Goal: Transaction & Acquisition: Purchase product/service

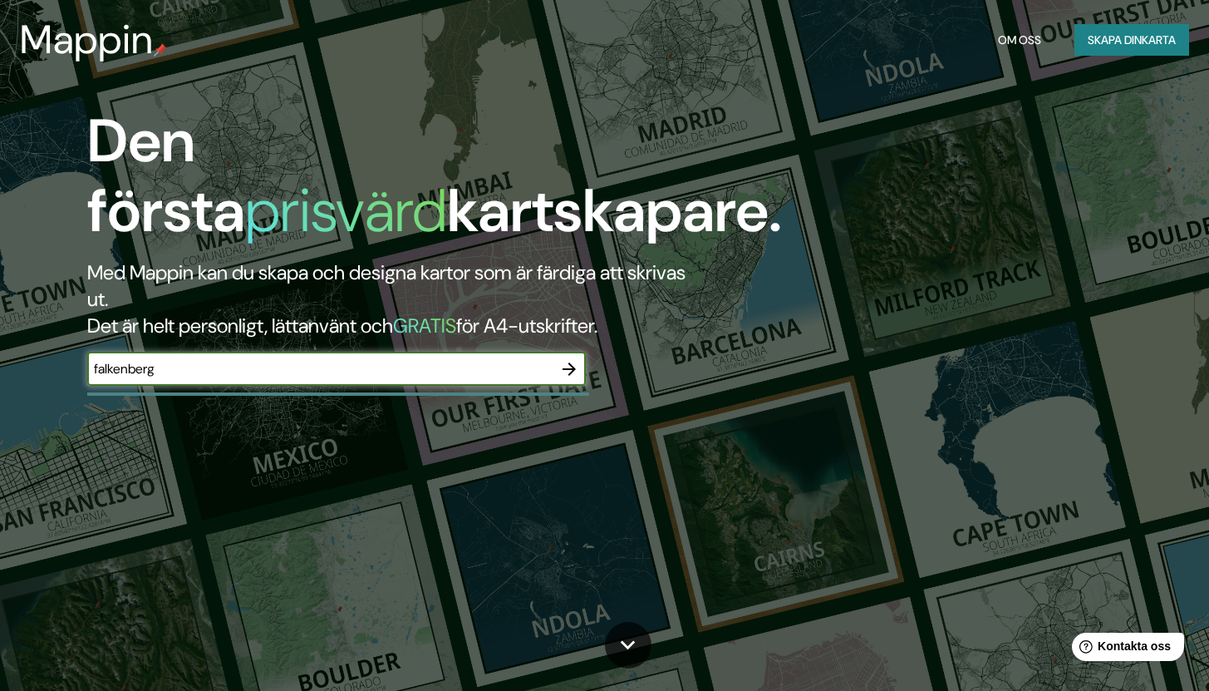
type input "falkenberg"
click at [567, 376] on icon "button" at bounding box center [569, 369] width 20 height 20
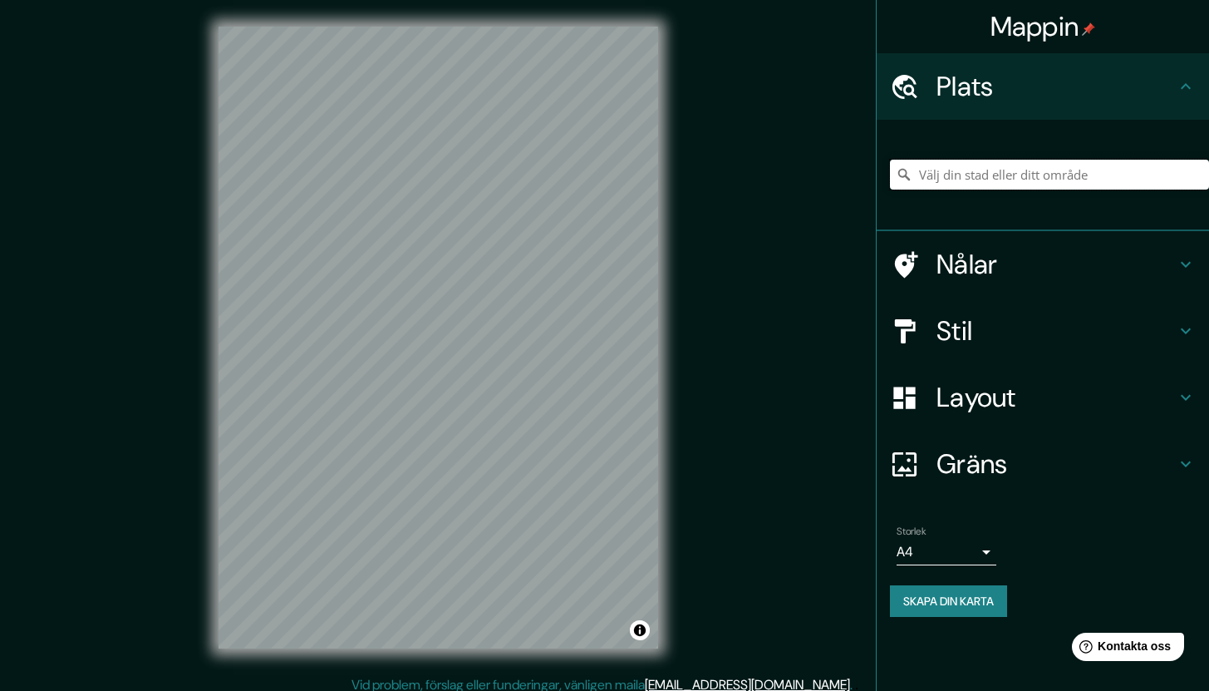
click at [978, 182] on input "Välj din stad eller ditt område" at bounding box center [1049, 175] width 319 height 30
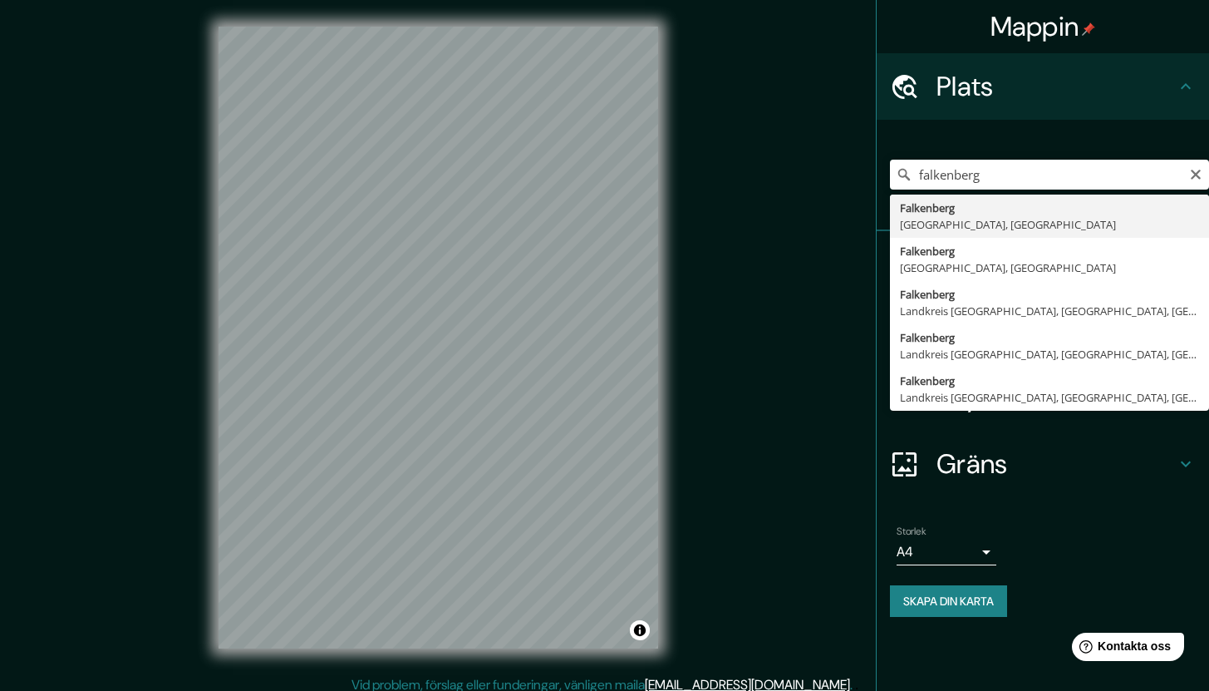
type input "[GEOGRAPHIC_DATA], [GEOGRAPHIC_DATA], [GEOGRAPHIC_DATA]"
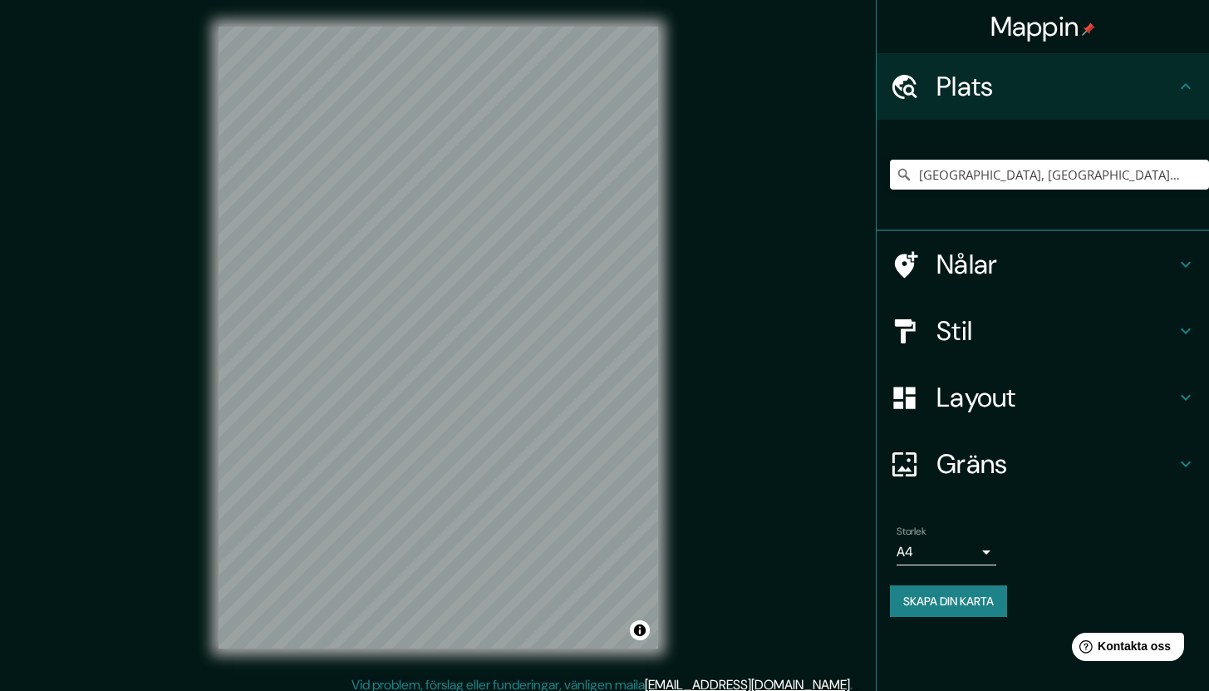
click at [954, 336] on font "Stil" at bounding box center [955, 330] width 36 height 35
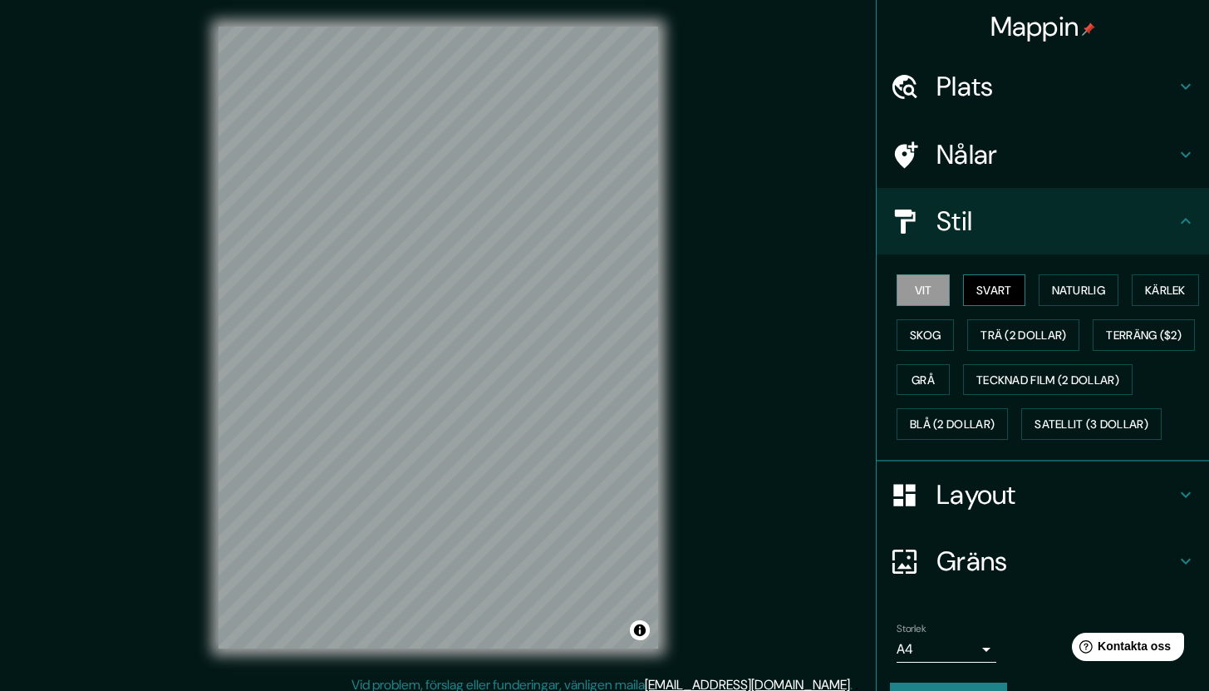
click at [977, 297] on font "Svart" at bounding box center [995, 290] width 36 height 15
click at [1076, 287] on font "Naturlig" at bounding box center [1078, 290] width 53 height 15
click at [941, 338] on font "Skog" at bounding box center [925, 335] width 31 height 15
click at [1078, 296] on font "Naturlig" at bounding box center [1078, 290] width 53 height 15
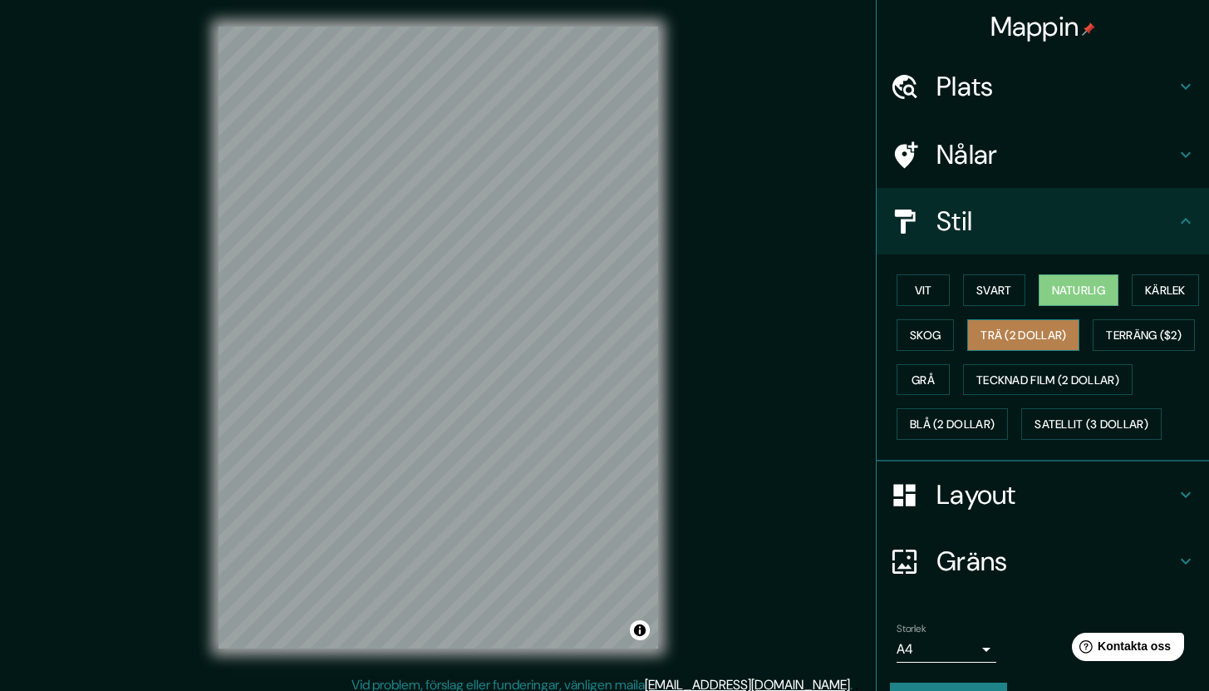
click at [1051, 332] on button "Trä (2 dollar)" at bounding box center [1024, 335] width 112 height 32
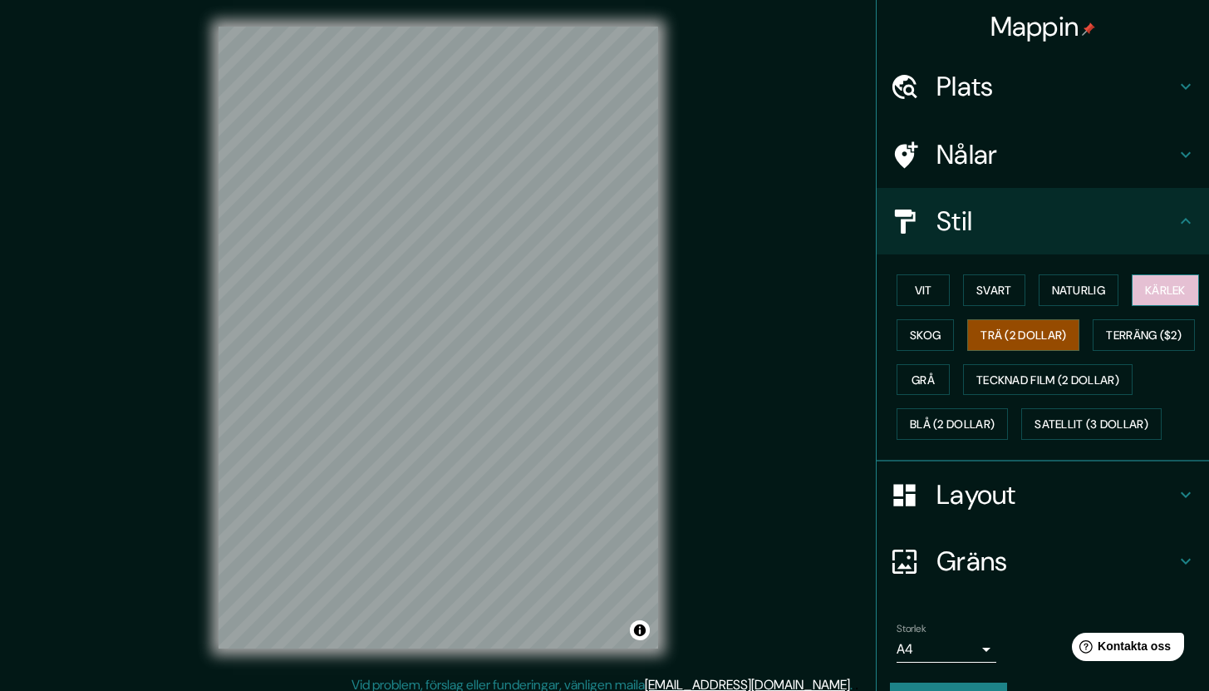
click at [1145, 298] on font "Kärlek" at bounding box center [1165, 290] width 41 height 15
click at [935, 382] on font "Grå" at bounding box center [923, 379] width 23 height 15
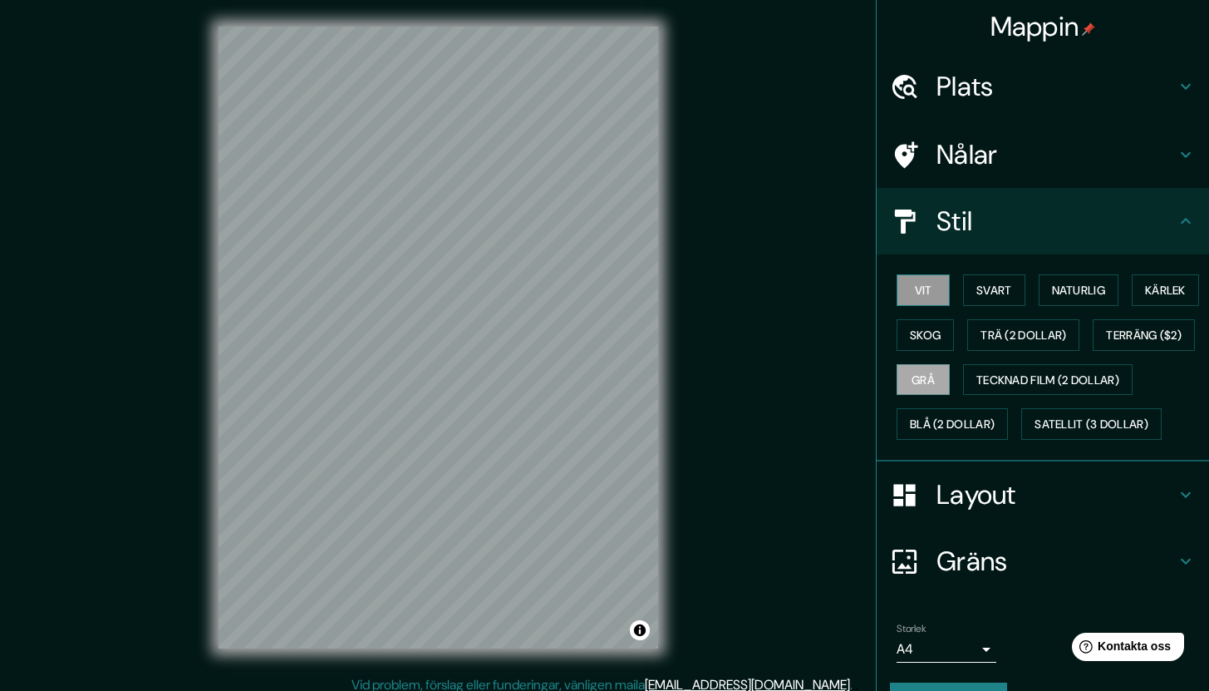
click at [916, 288] on font "Vit" at bounding box center [923, 290] width 17 height 15
click at [1137, 235] on h4 "Stil" at bounding box center [1056, 220] width 239 height 33
click at [1176, 223] on icon at bounding box center [1186, 221] width 20 height 20
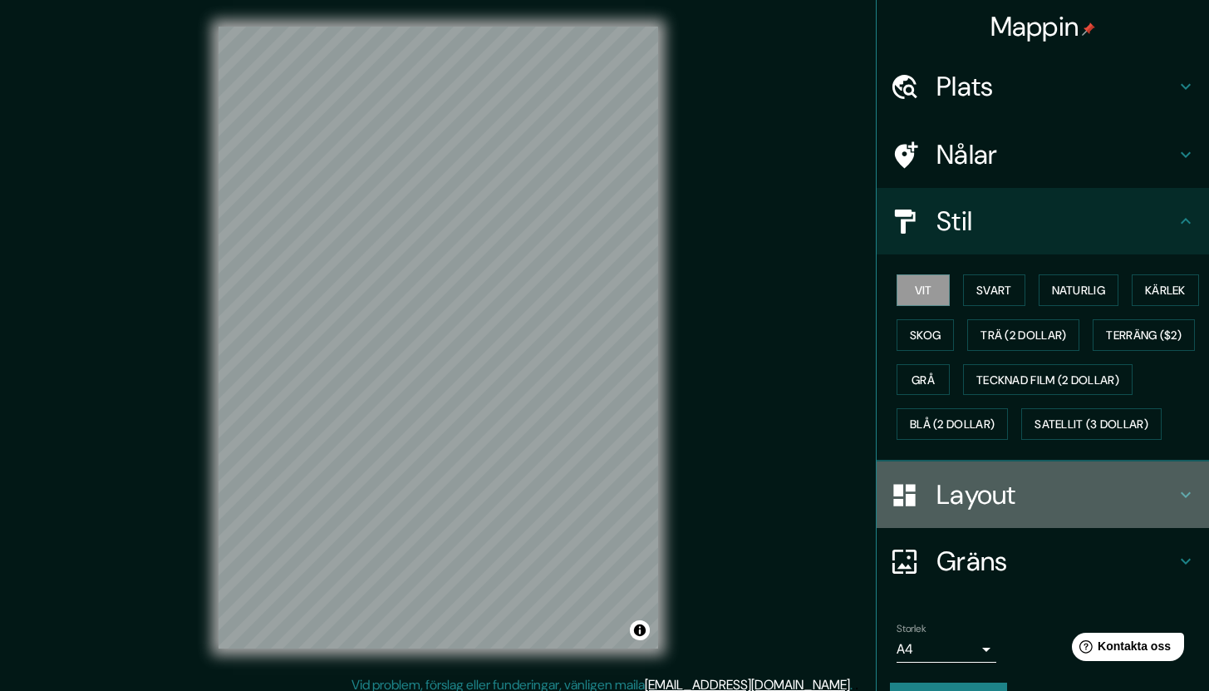
click at [1018, 511] on h4 "Layout" at bounding box center [1056, 494] width 239 height 33
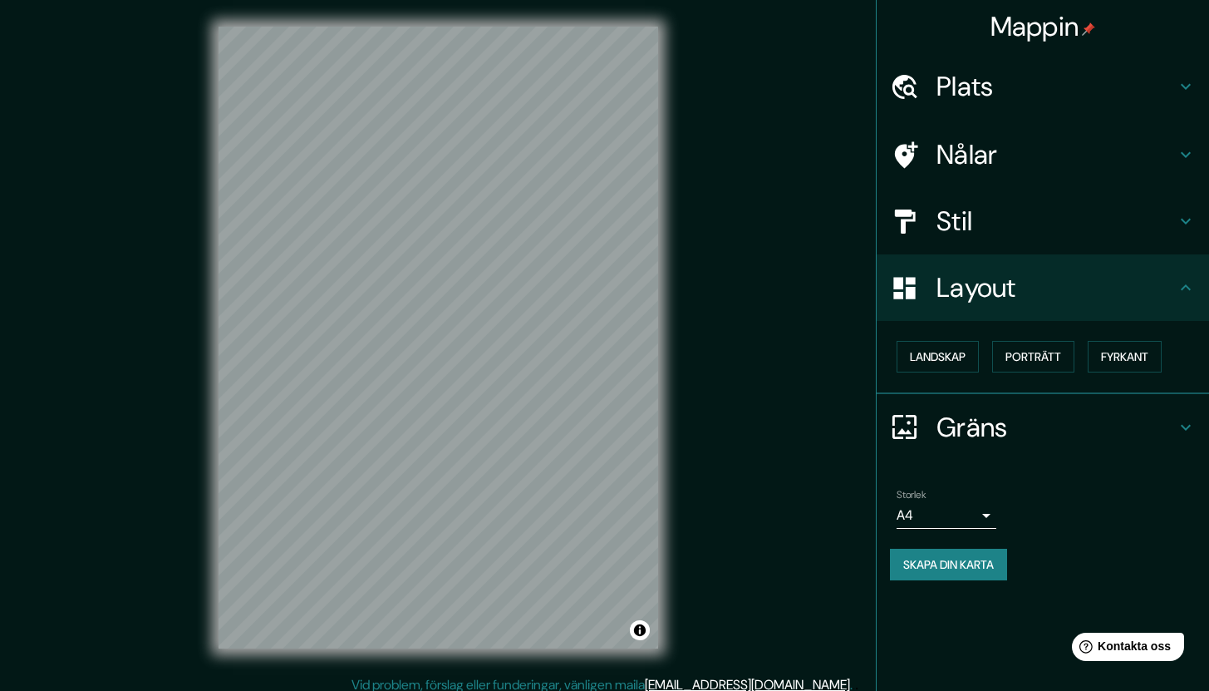
click at [1048, 436] on h4 "Gräns" at bounding box center [1056, 427] width 239 height 33
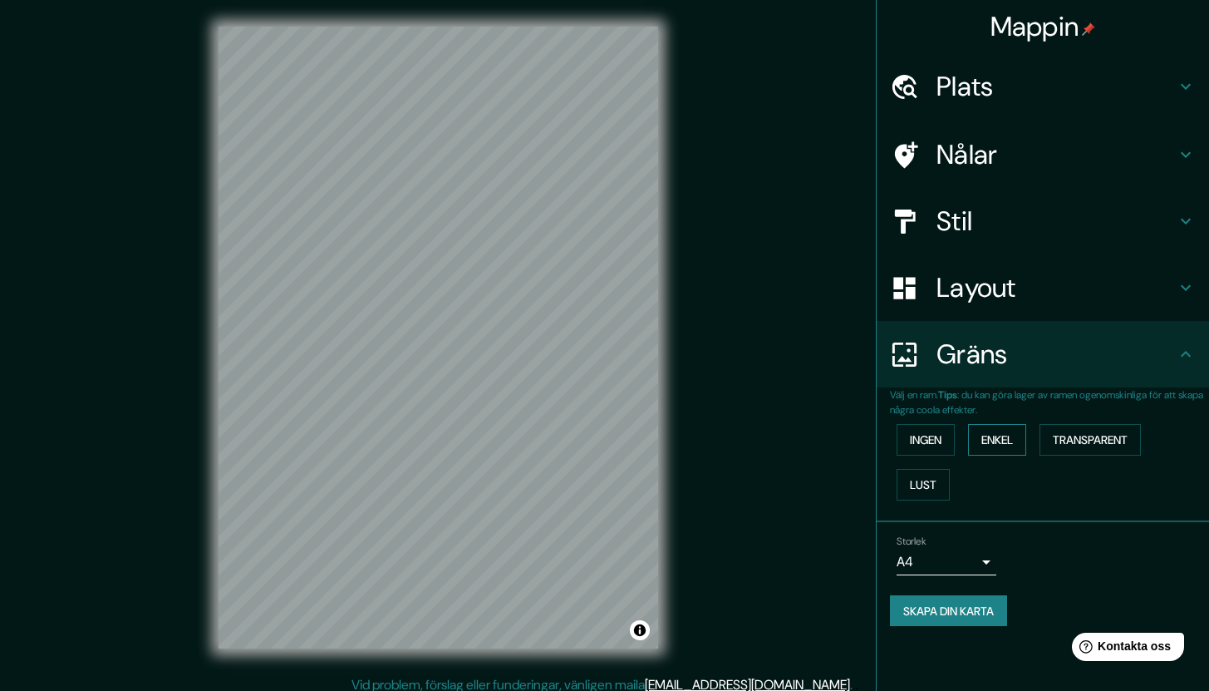
click at [1012, 447] on font "Enkel" at bounding box center [998, 439] width 32 height 15
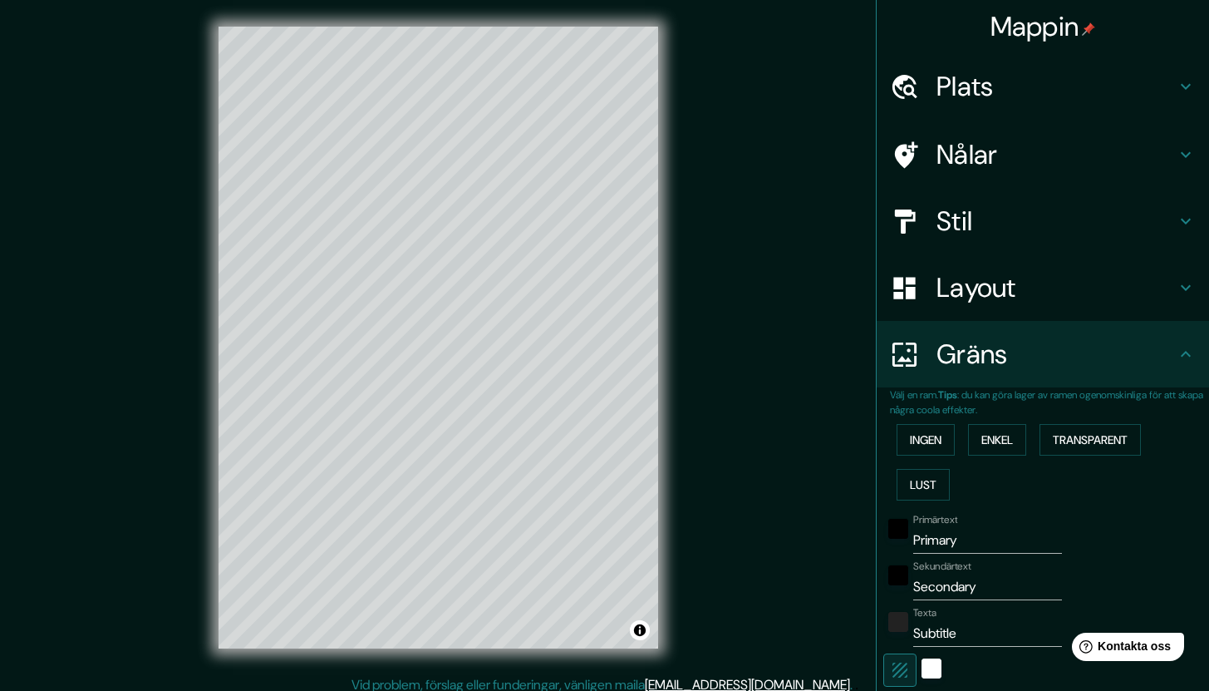
click at [978, 546] on input "Primary" at bounding box center [988, 540] width 149 height 27
type input "F"
type input "212"
type input "42"
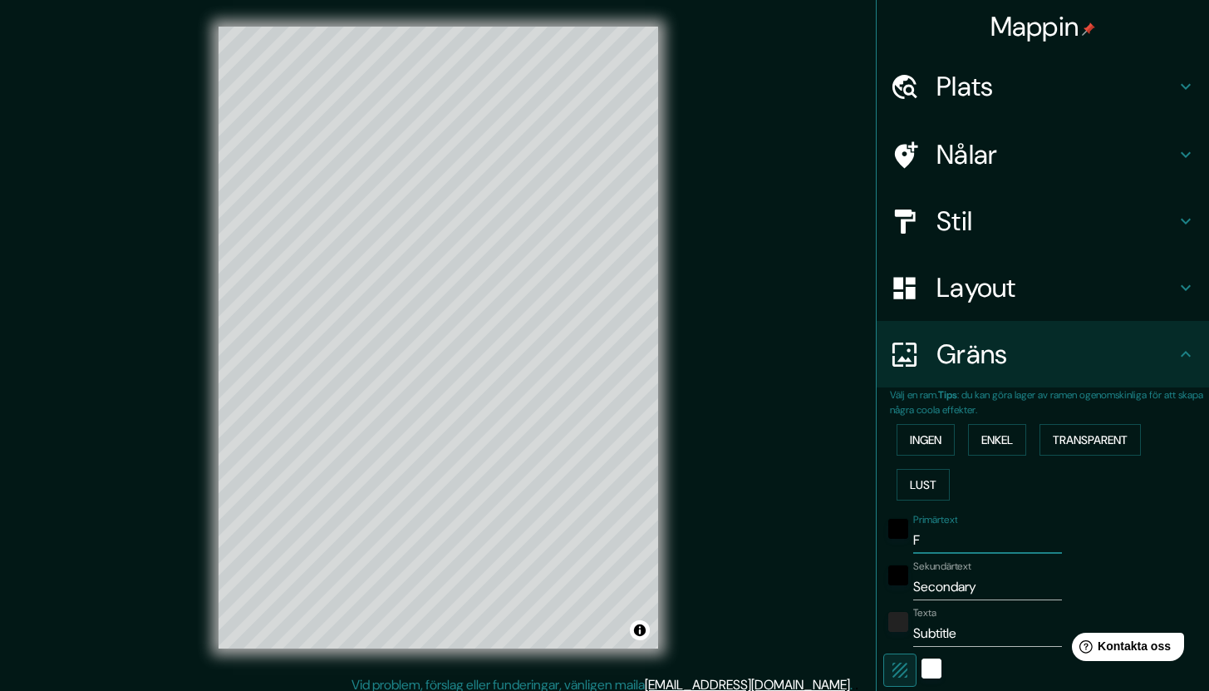
type input "Fa"
type input "212"
type input "42"
type input "Fal"
type input "212"
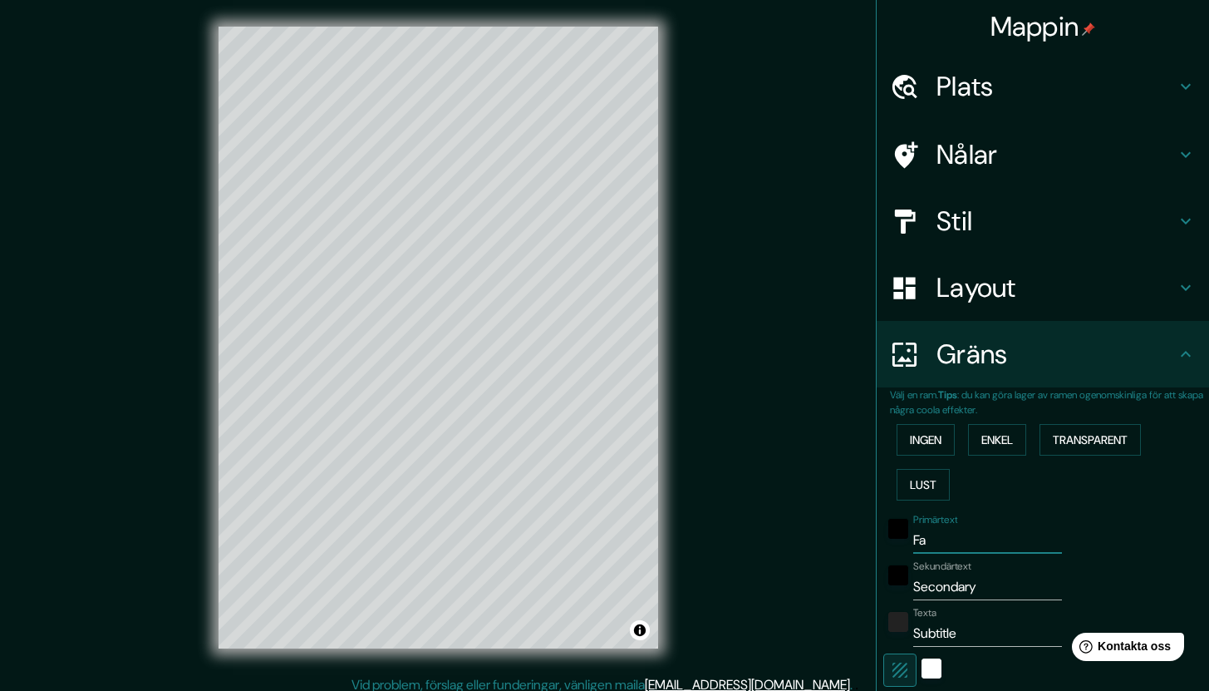
type input "42"
type input "[PERSON_NAME]"
type input "212"
type input "42"
type input "Falke"
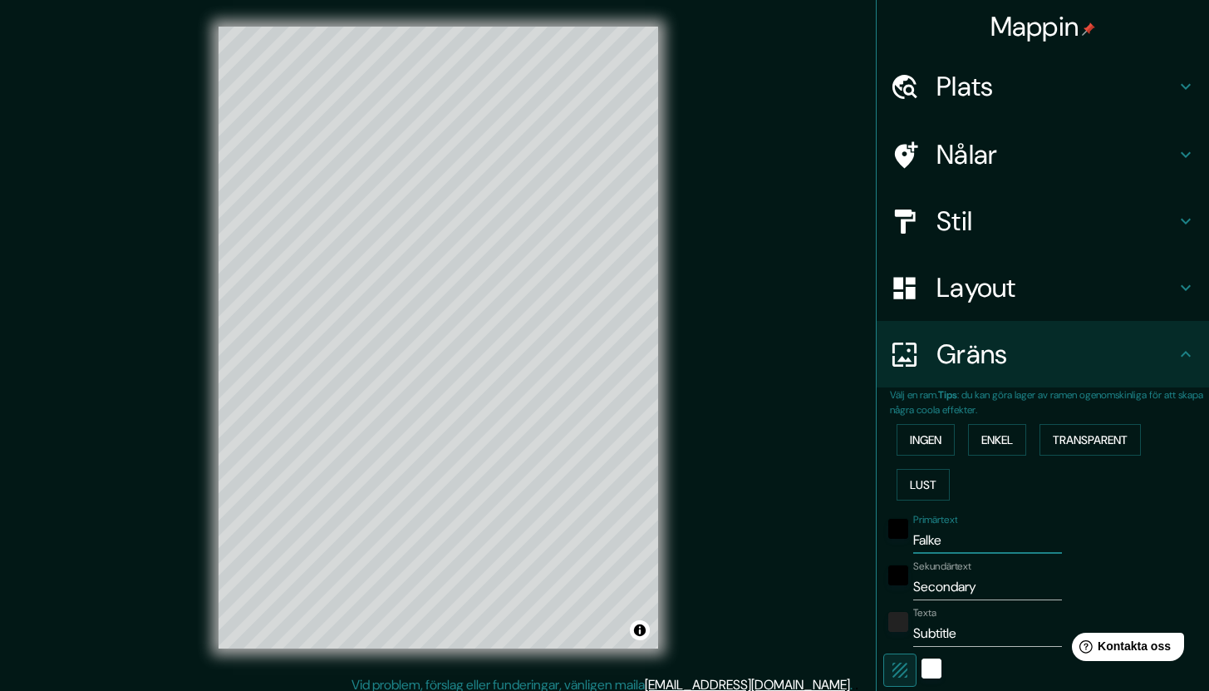
type input "212"
type input "42"
type input "Falken"
type input "212"
type input "42"
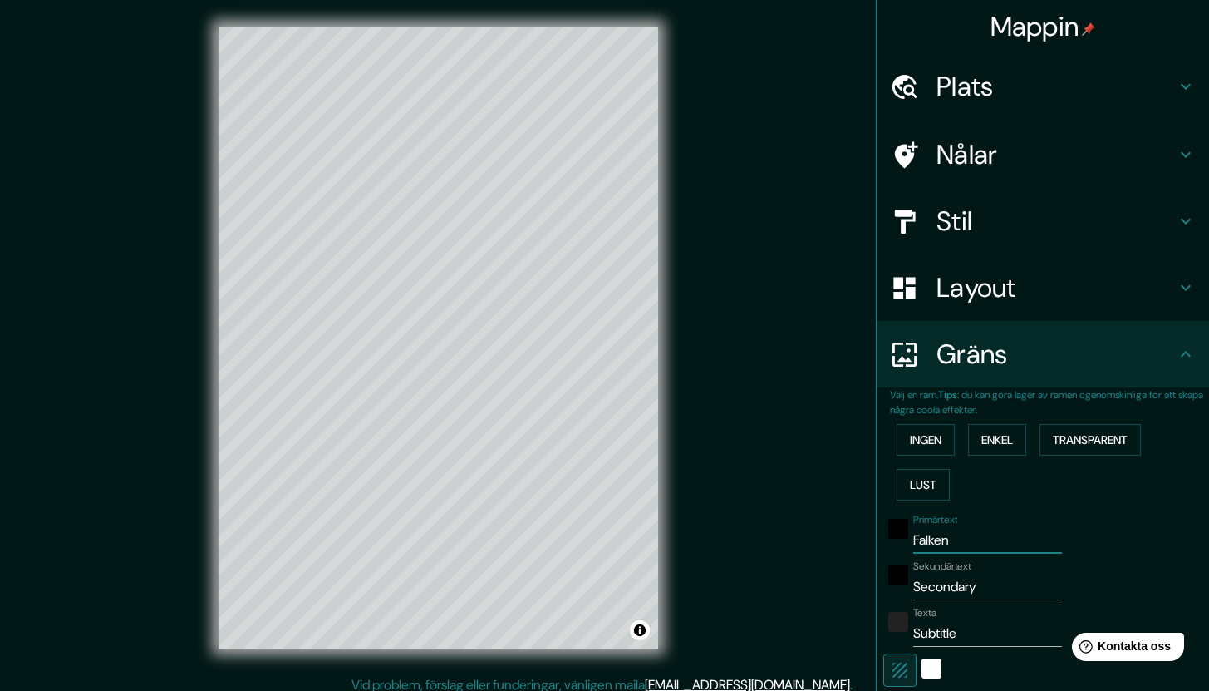
type input "Falkenb"
type input "212"
type input "42"
type input "Falkenbe"
type input "212"
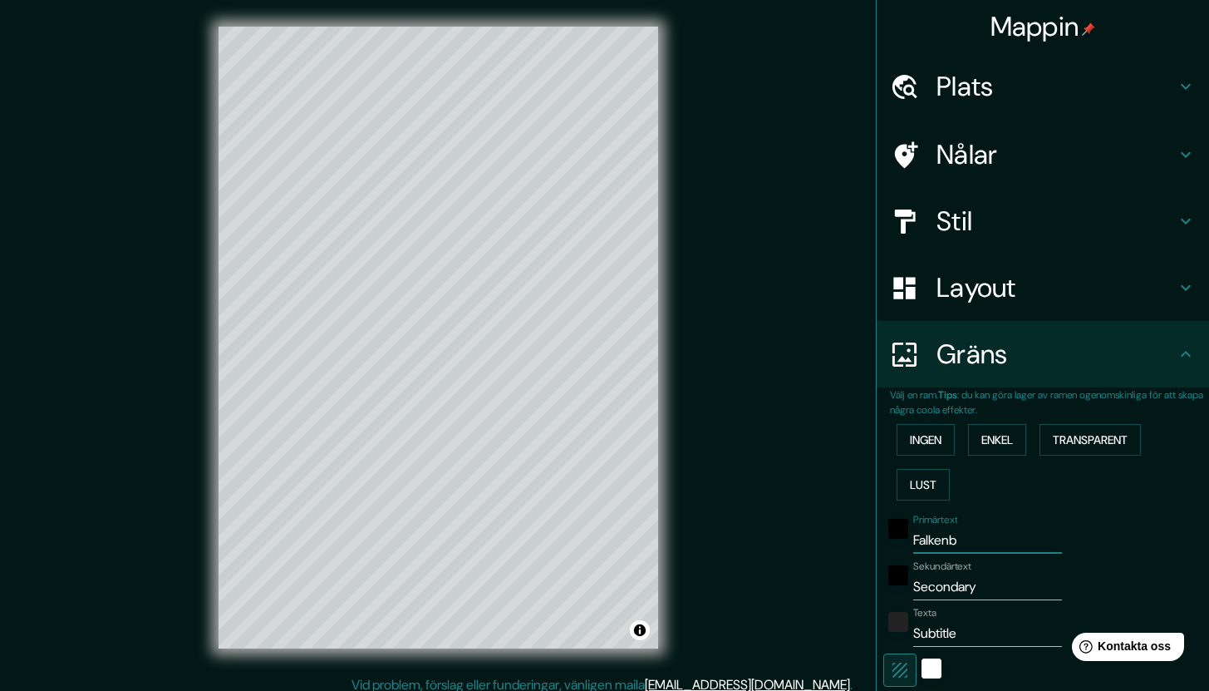
type input "42"
type input "Falkenber"
type input "212"
type input "42"
type input "Falkenberg"
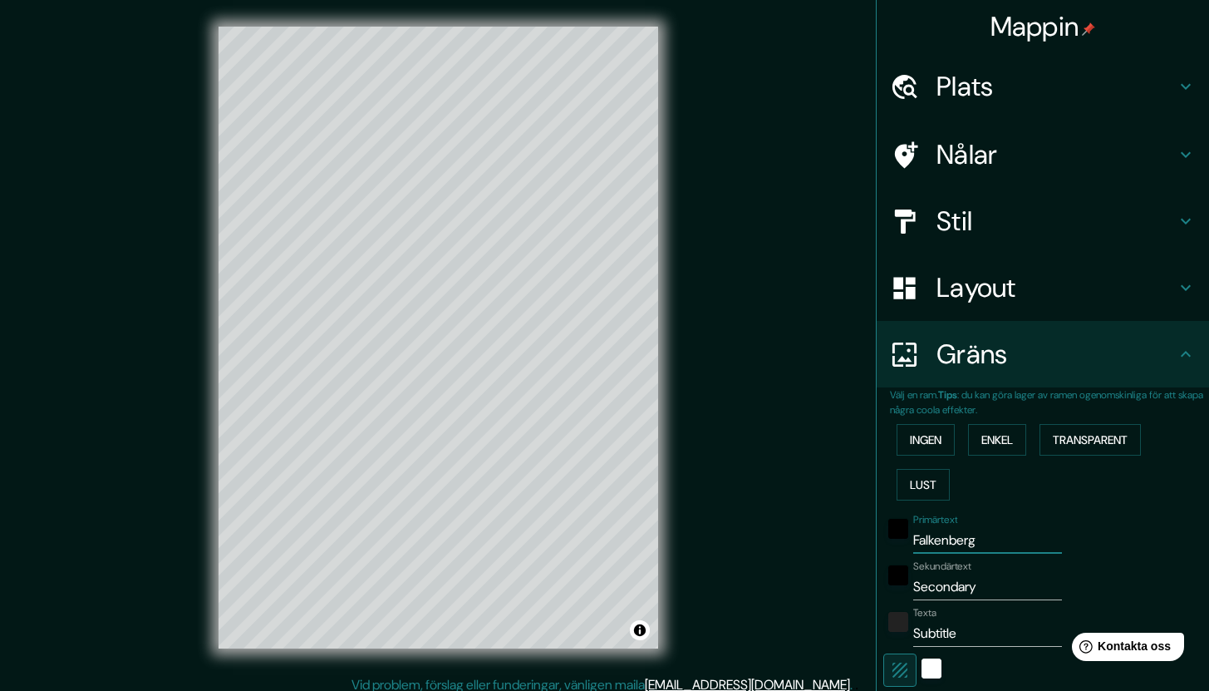
type input "212"
type input "42"
type input "Falkenberg"
click at [958, 589] on input "Secondary" at bounding box center [988, 587] width 149 height 27
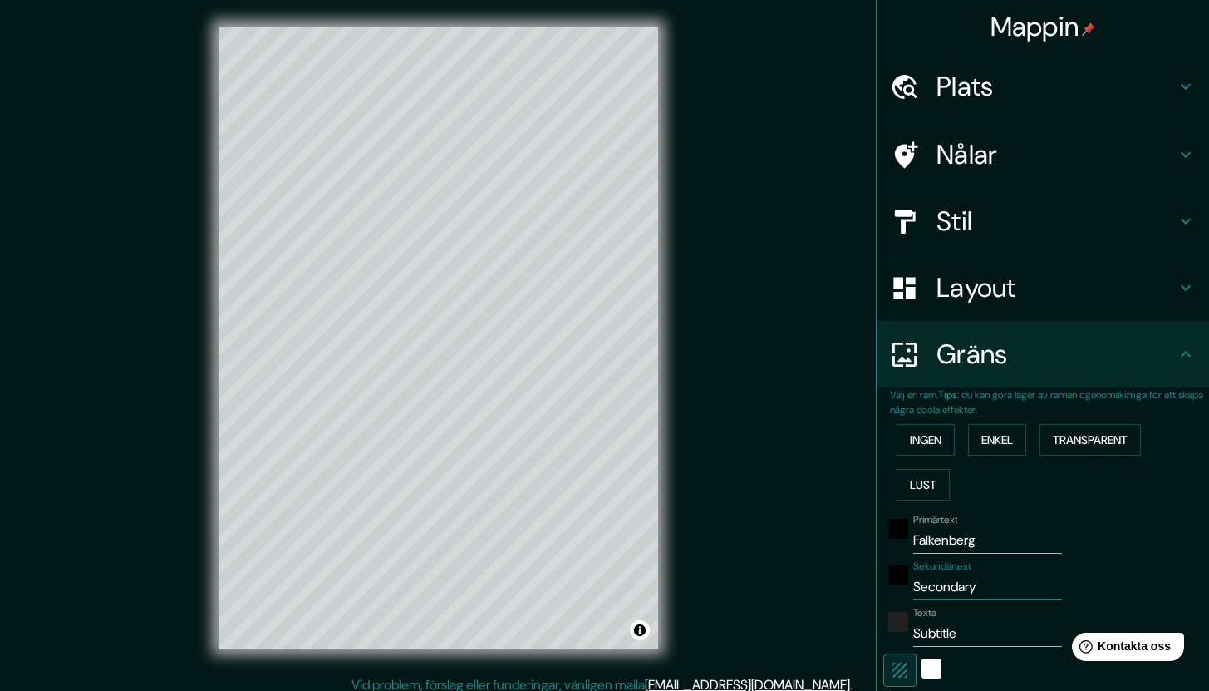
type input "2"
type input "212"
type input "42"
type input "20"
type input "212"
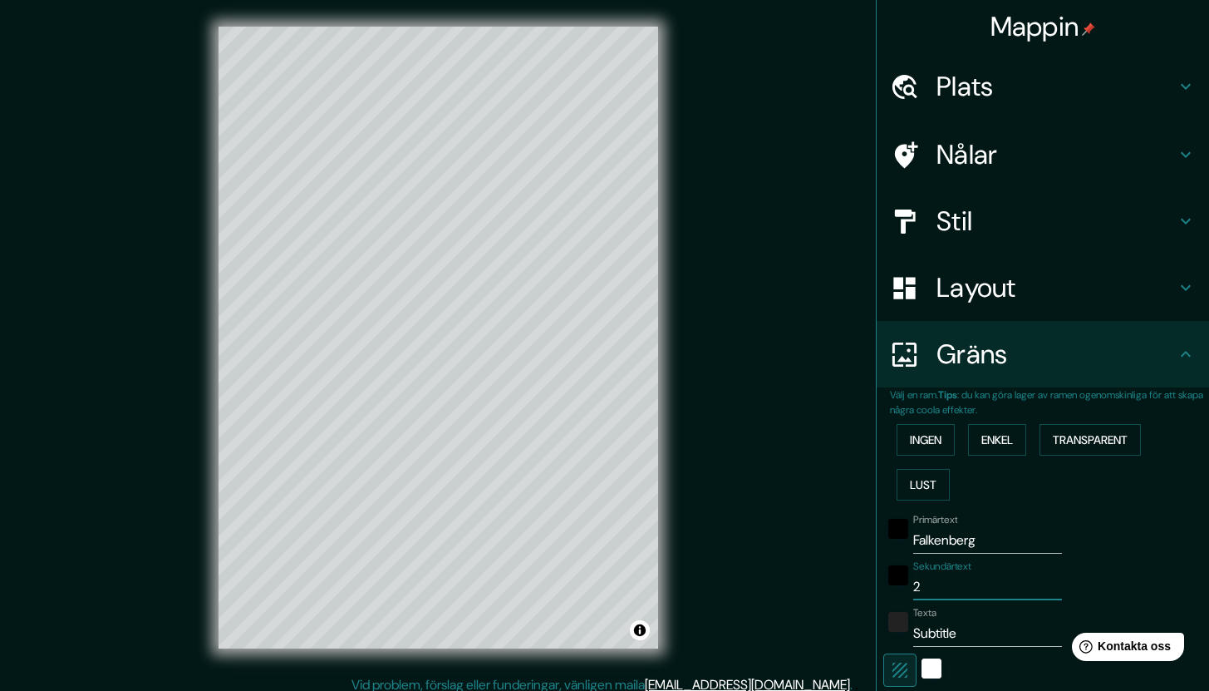
type input "42"
type input "202"
type input "212"
type input "42"
type input "2025"
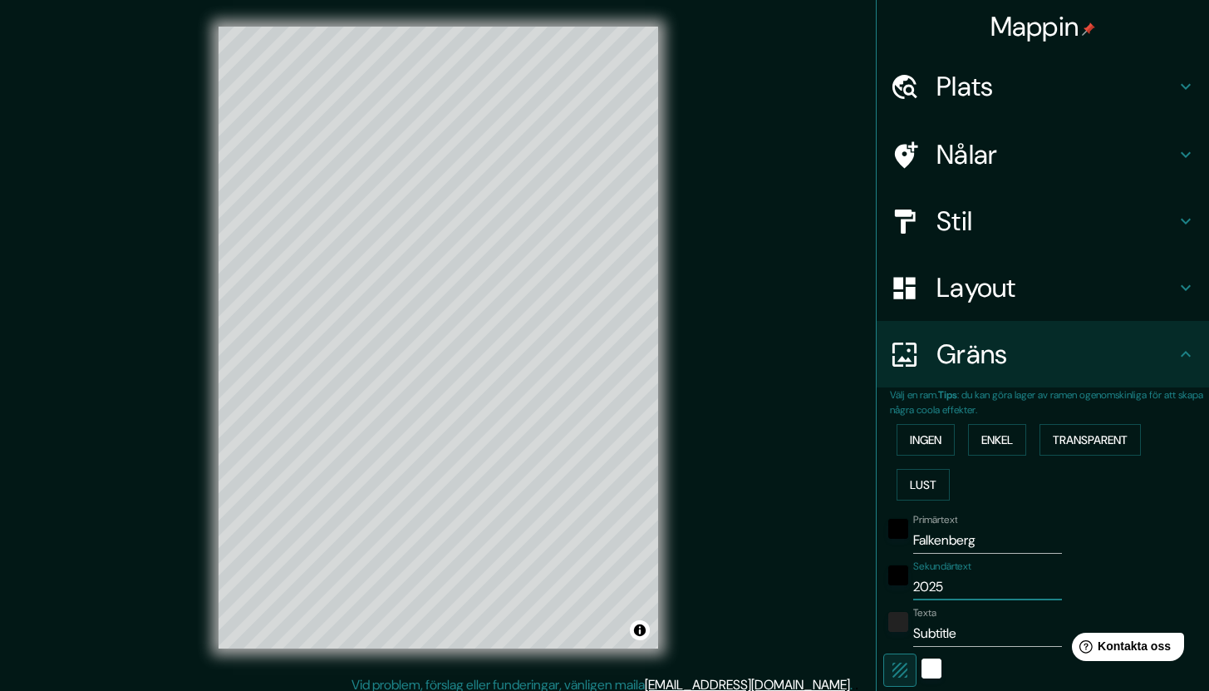
type input "212"
type input "42"
type input "2025"
click at [941, 637] on input "Subtitle" at bounding box center [988, 633] width 149 height 27
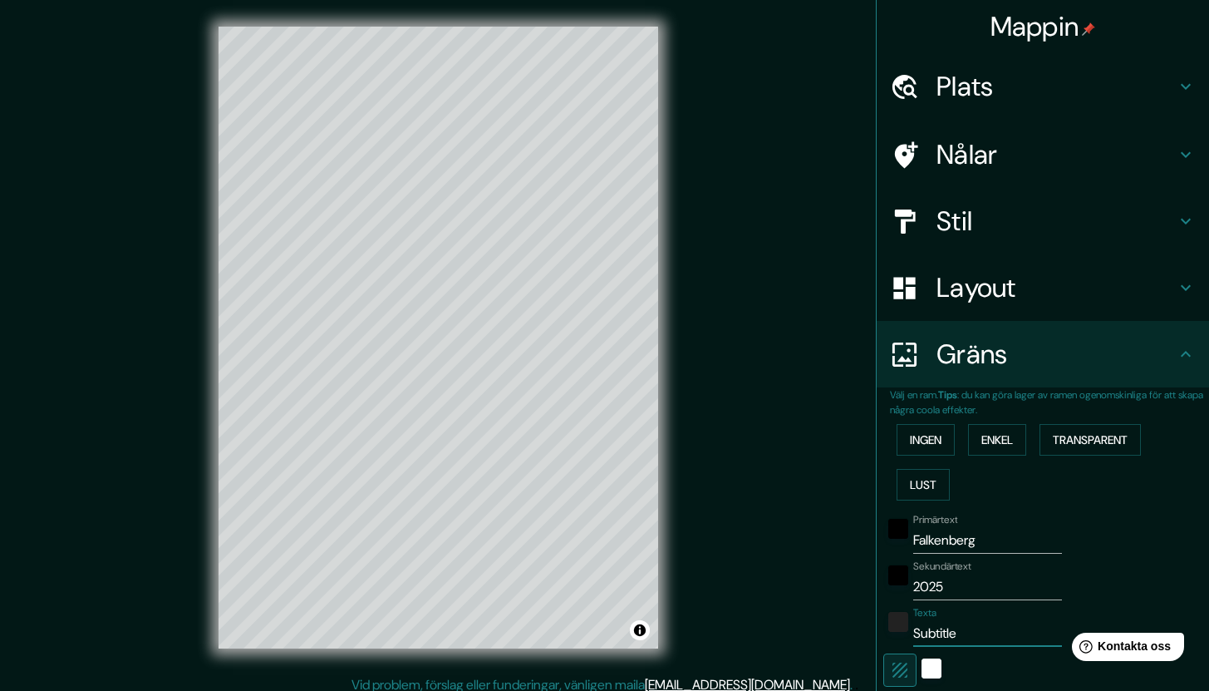
type input "L"
type input "212"
type input "42"
type input "LI"
type input "212"
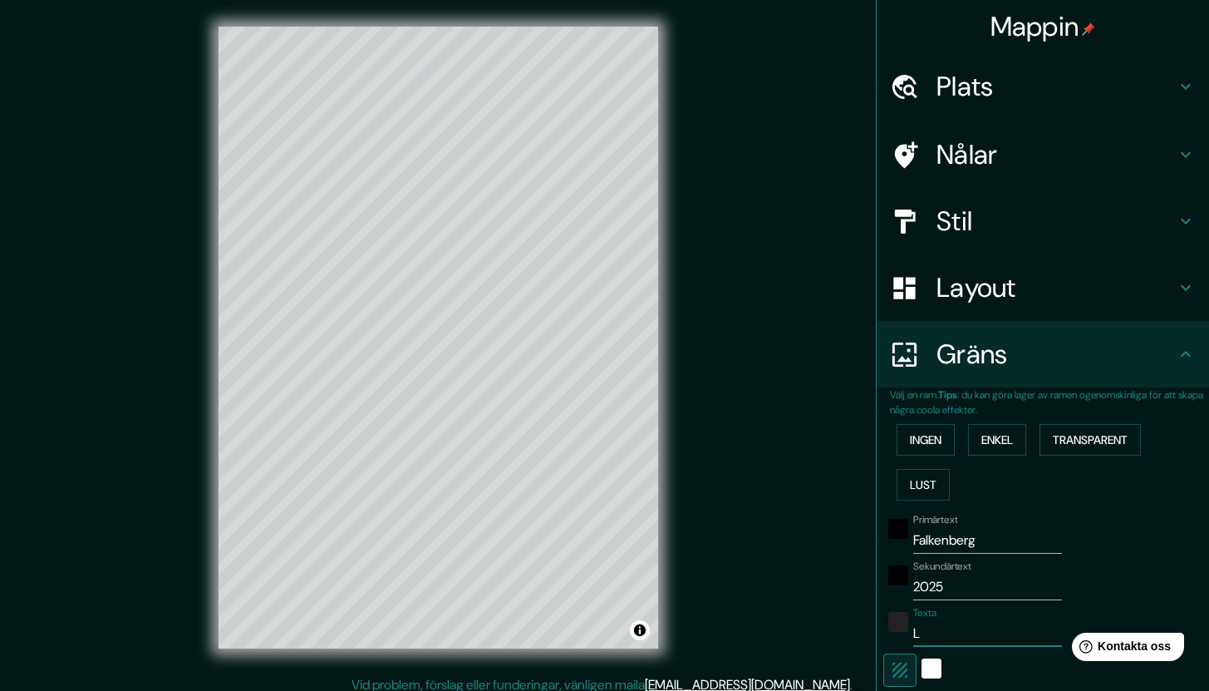
type input "42"
type input "LIg"
type input "212"
type input "42"
type input "LIgn"
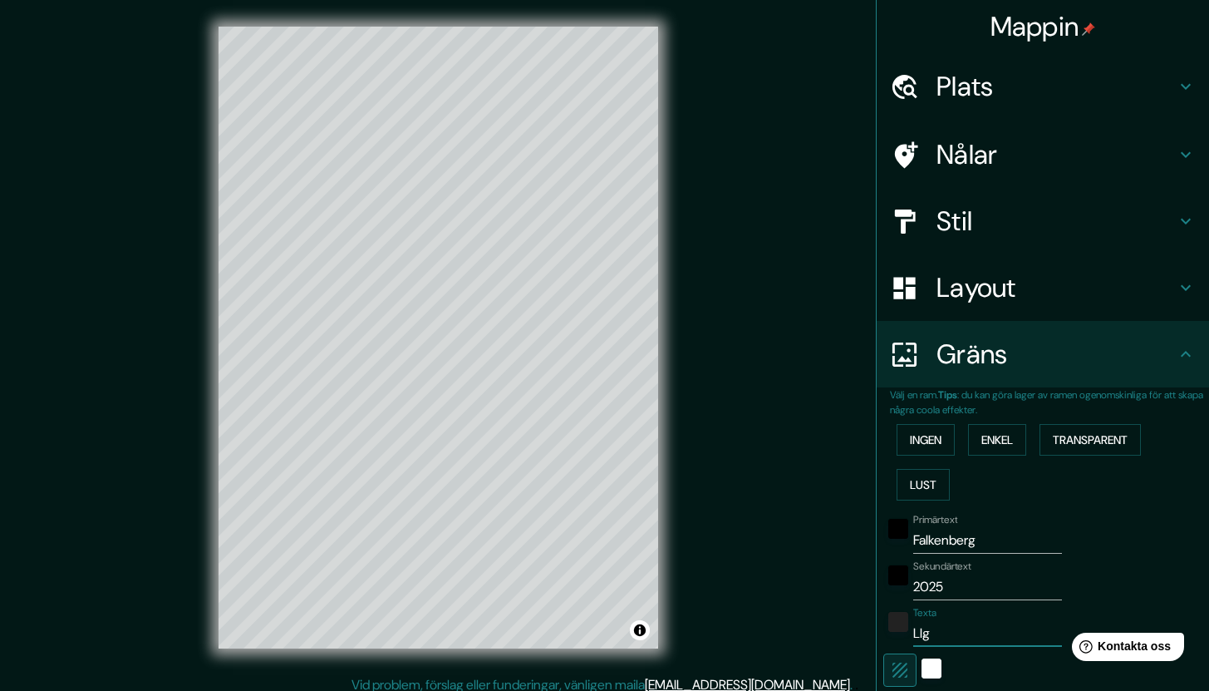
type input "212"
type input "42"
type input "LIgna"
type input "212"
type input "42"
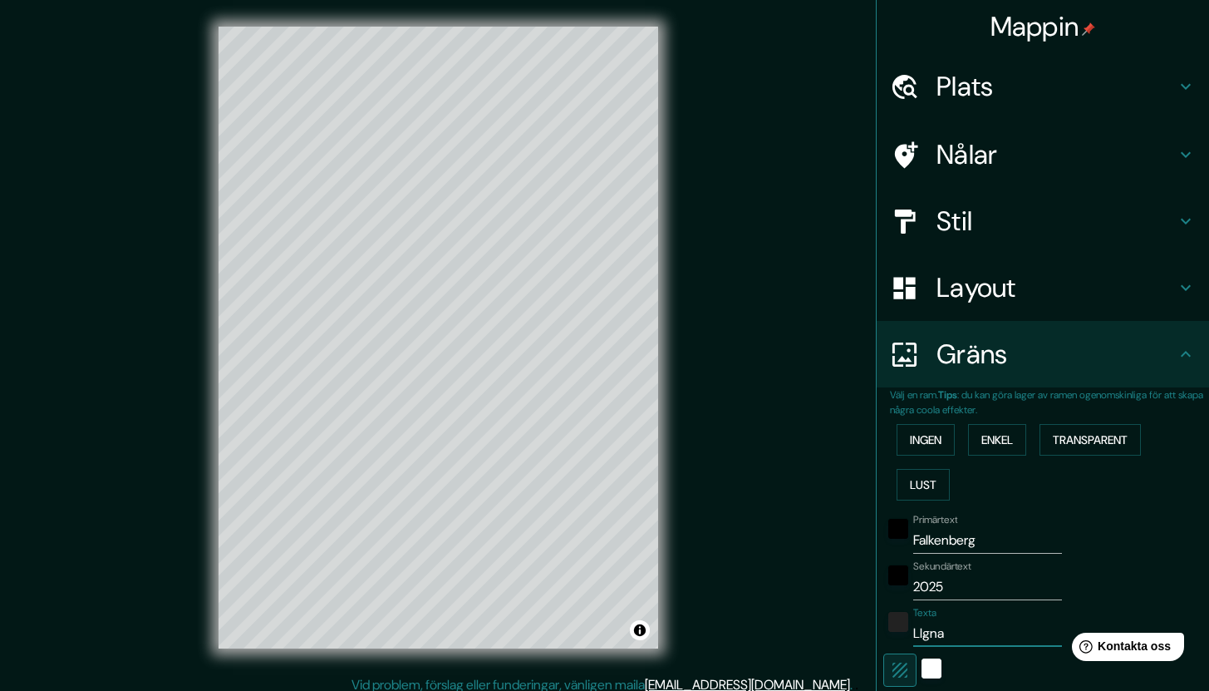
type input "LIgn"
type input "212"
type input "42"
type input "LIg"
type input "212"
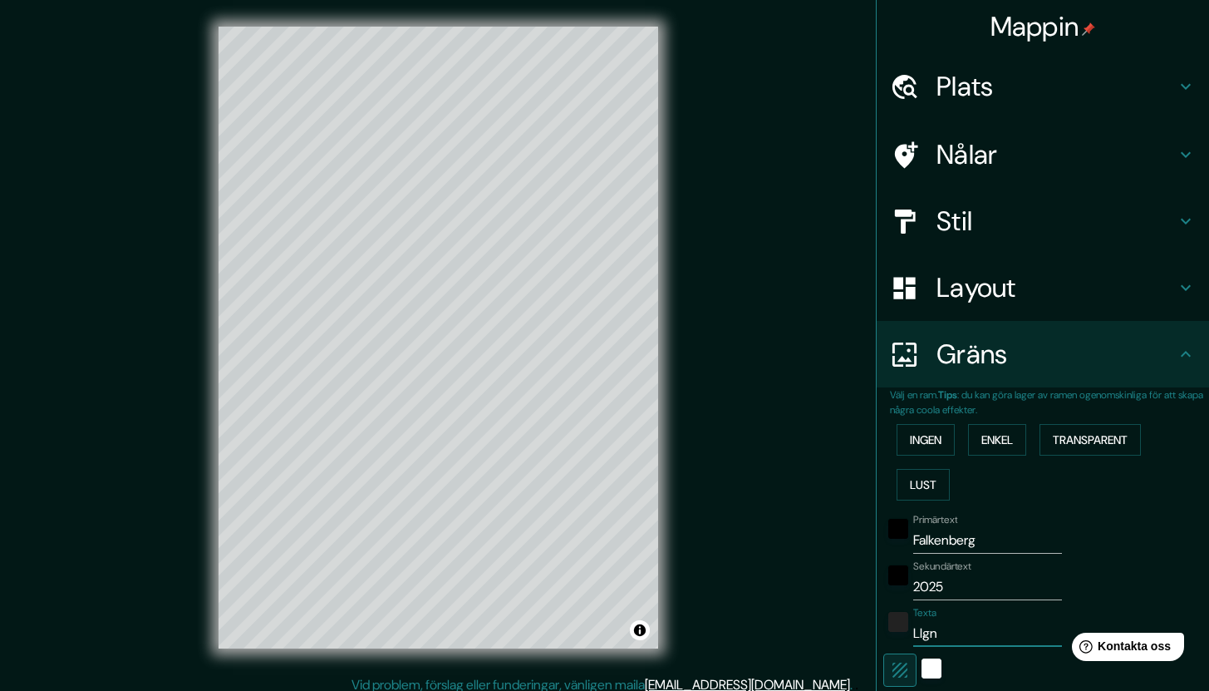
type input "42"
type input "LI"
type input "212"
type input "42"
type input "L"
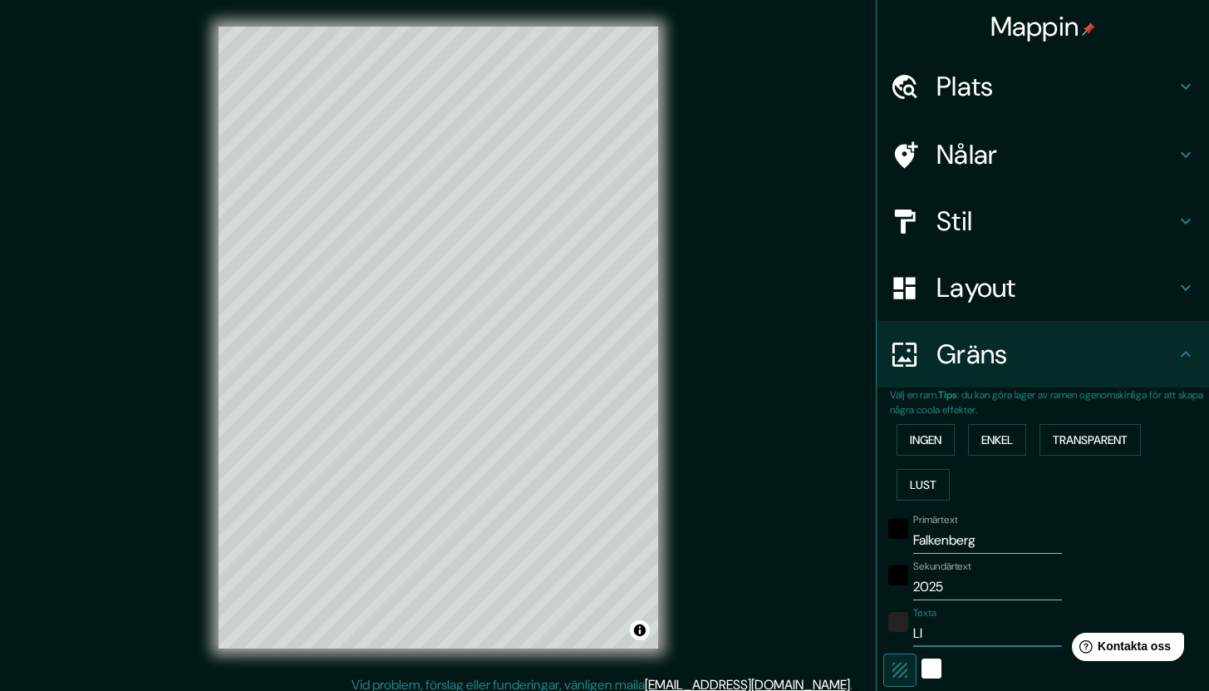
type input "212"
type input "42"
type input "LI"
type input "212"
type input "42"
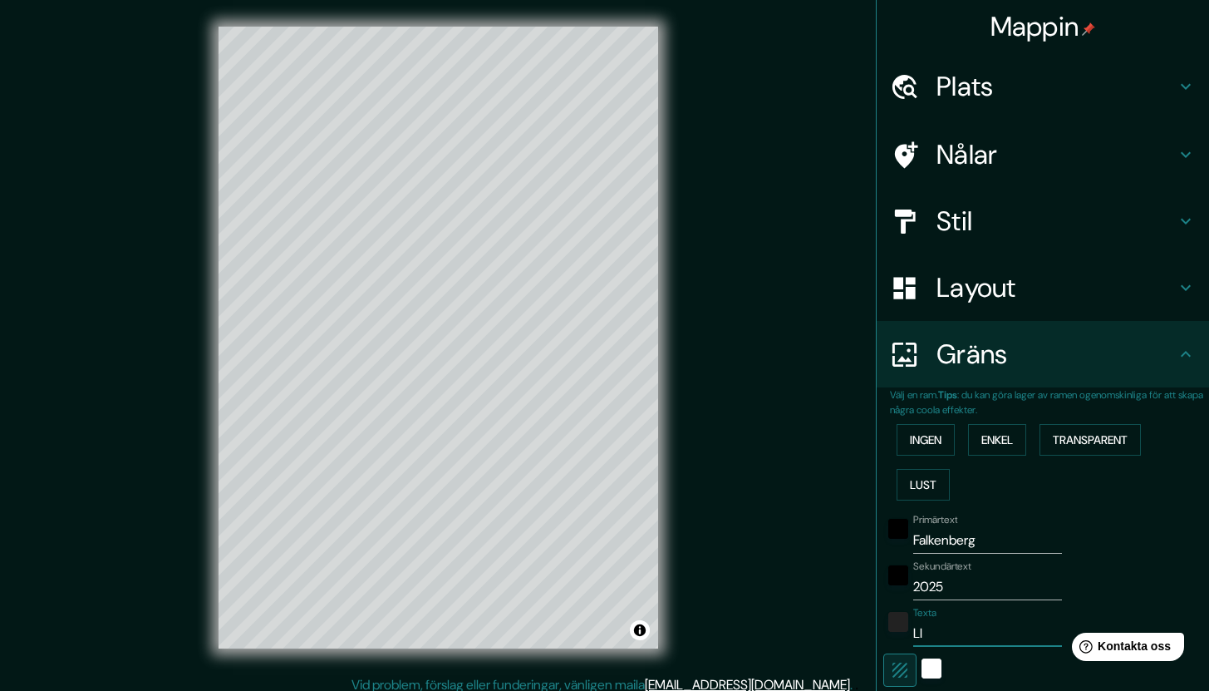
type input "LIG"
type input "212"
type input "42"
type input "LIGN"
type input "212"
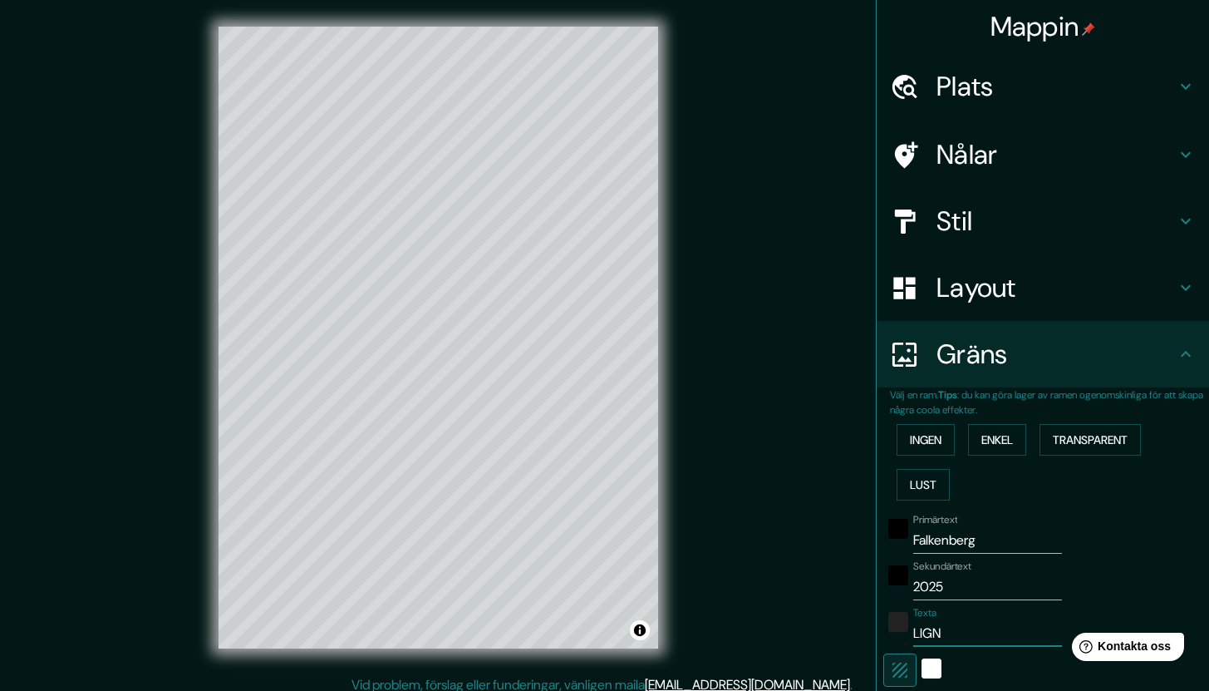
type input "42"
type input "LIGNA"
type input "212"
type input "42"
type input "LIGNA"
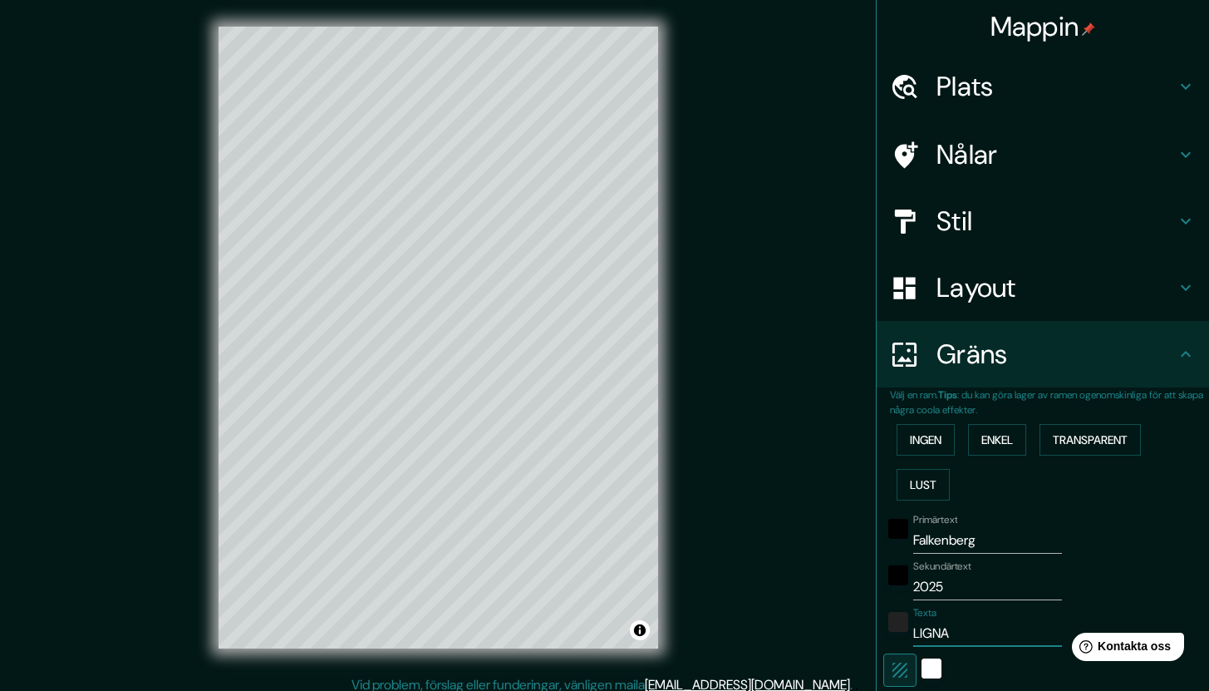
type input "212"
type input "42"
type input "LIGNA W"
type input "212"
type input "42"
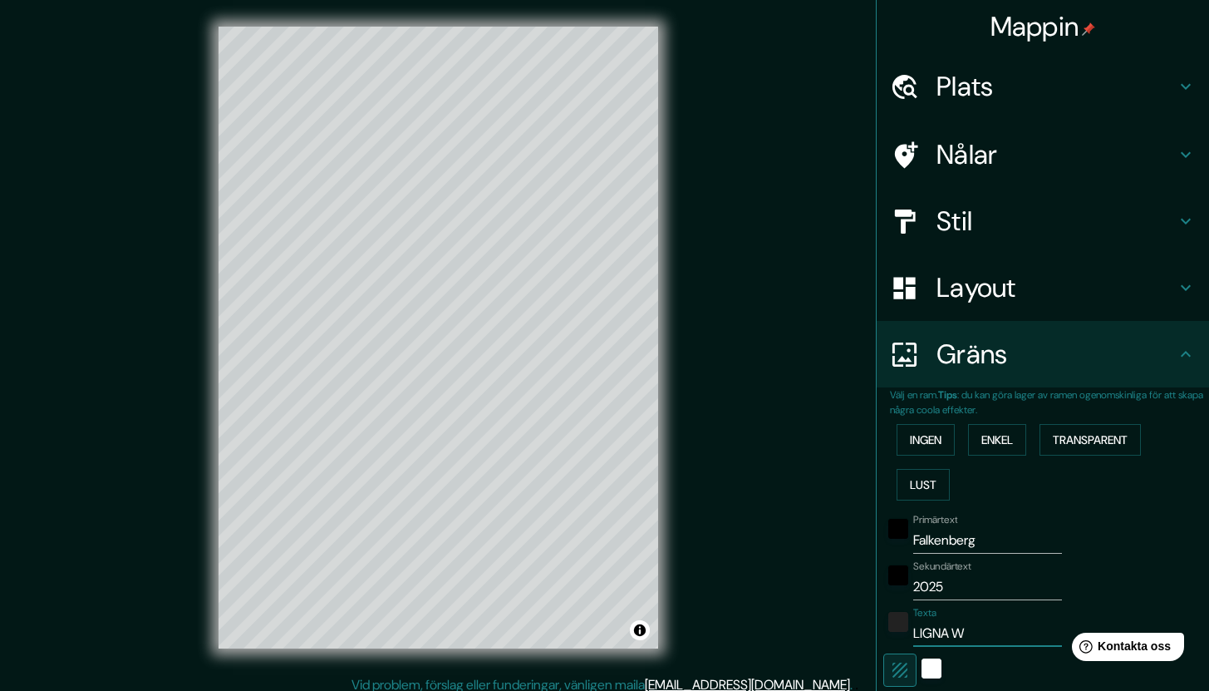
type input "LIGNA WO"
type input "212"
type input "42"
type input "LIGNA WOO"
type input "212"
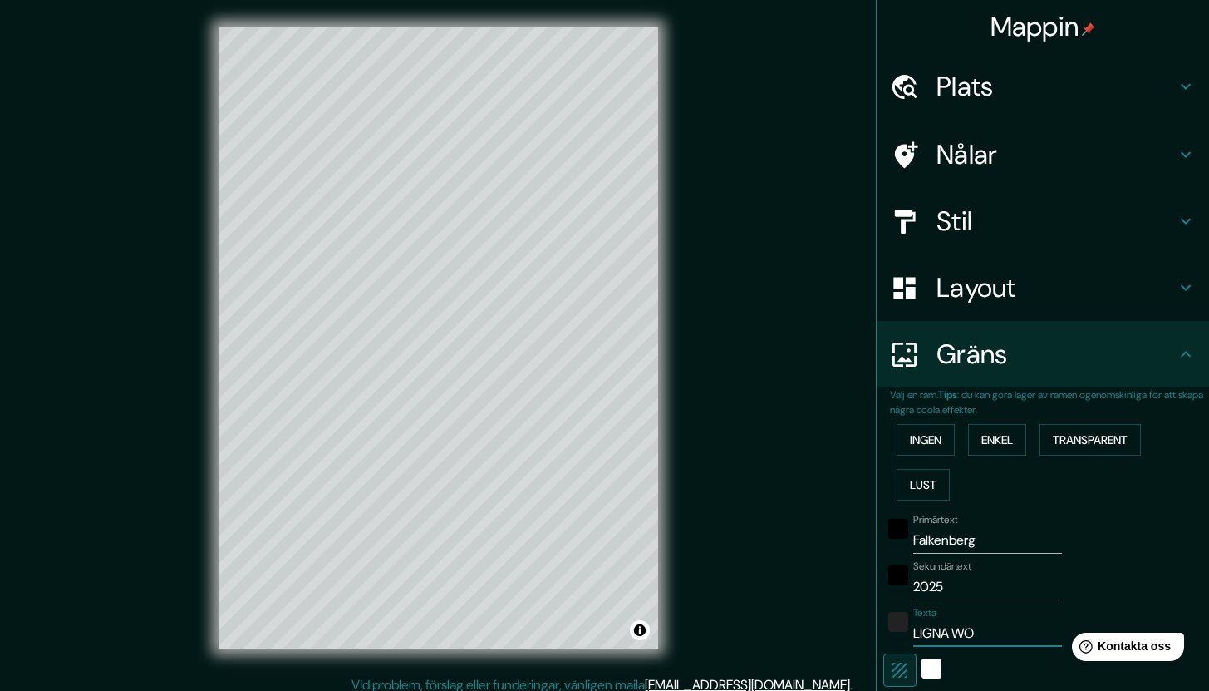
type input "42"
type input "LIGNA WOOD"
type input "212"
type input "42"
type input "LIGNA WOODW"
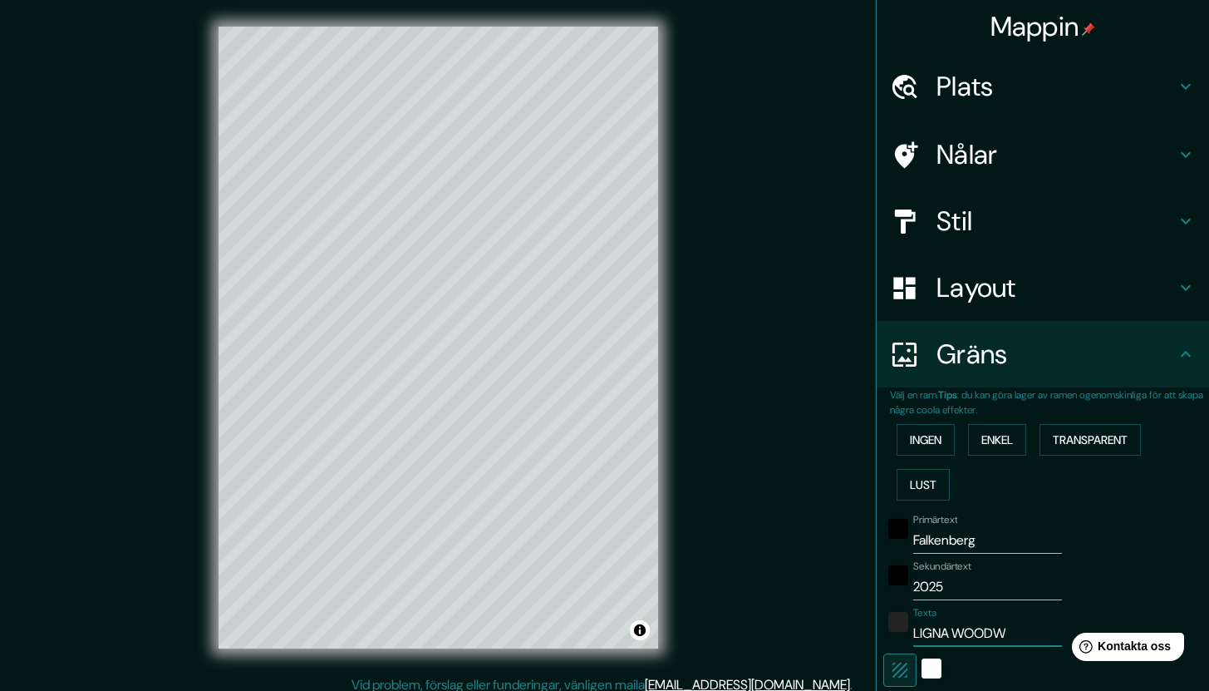
type input "212"
type input "42"
type input "LIGNA WOODWO"
type input "212"
type input "42"
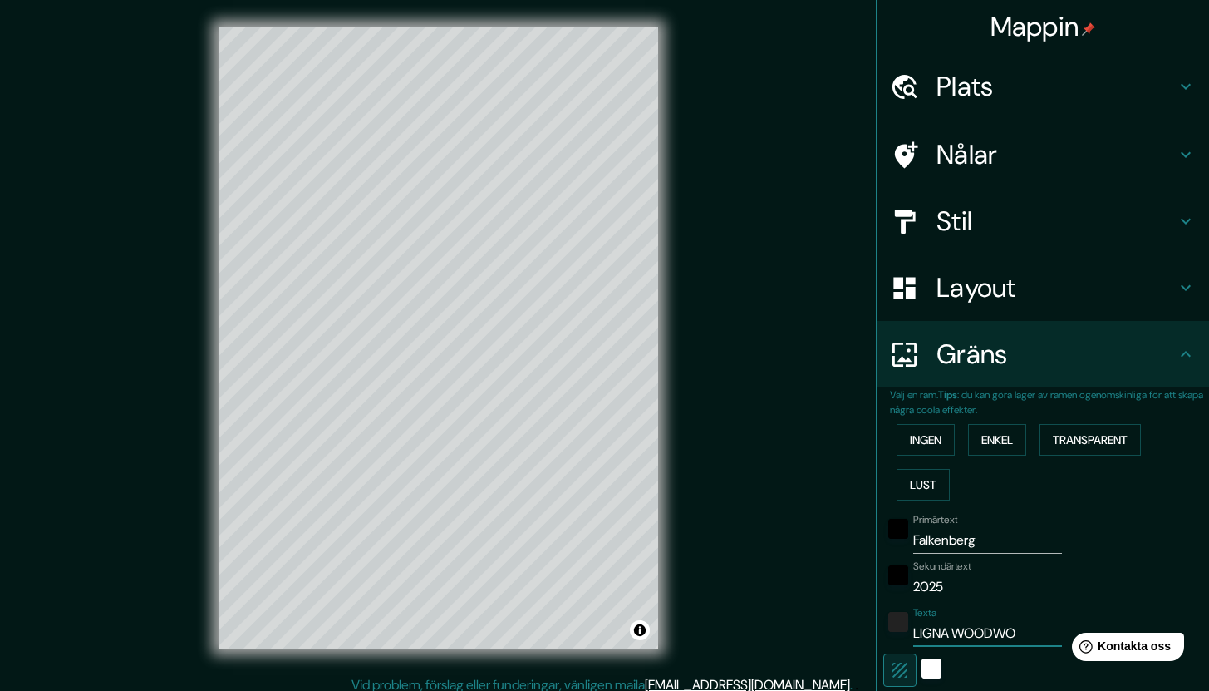
type input "LIGNA WOODWOR"
type input "212"
type input "42"
type input "LIGNA WOODWORH"
type input "212"
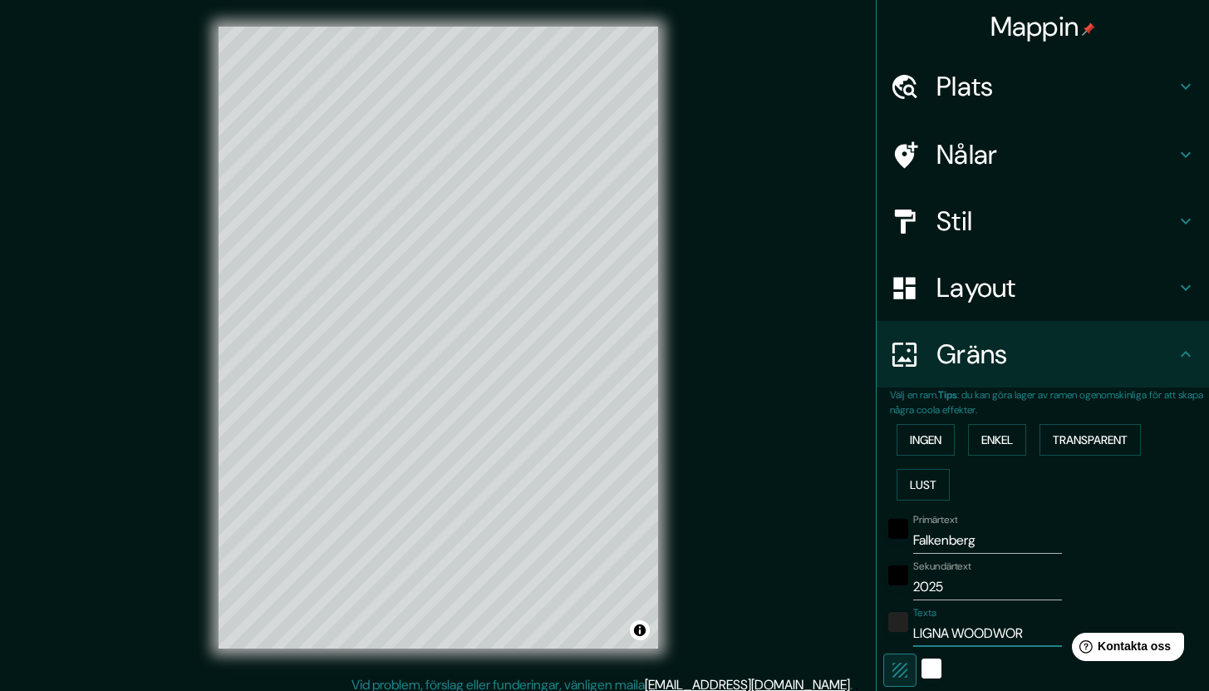
type input "42"
type input "LIGNA WOODWOR"
type input "212"
type input "42"
type input "LIGNA WOODWORK"
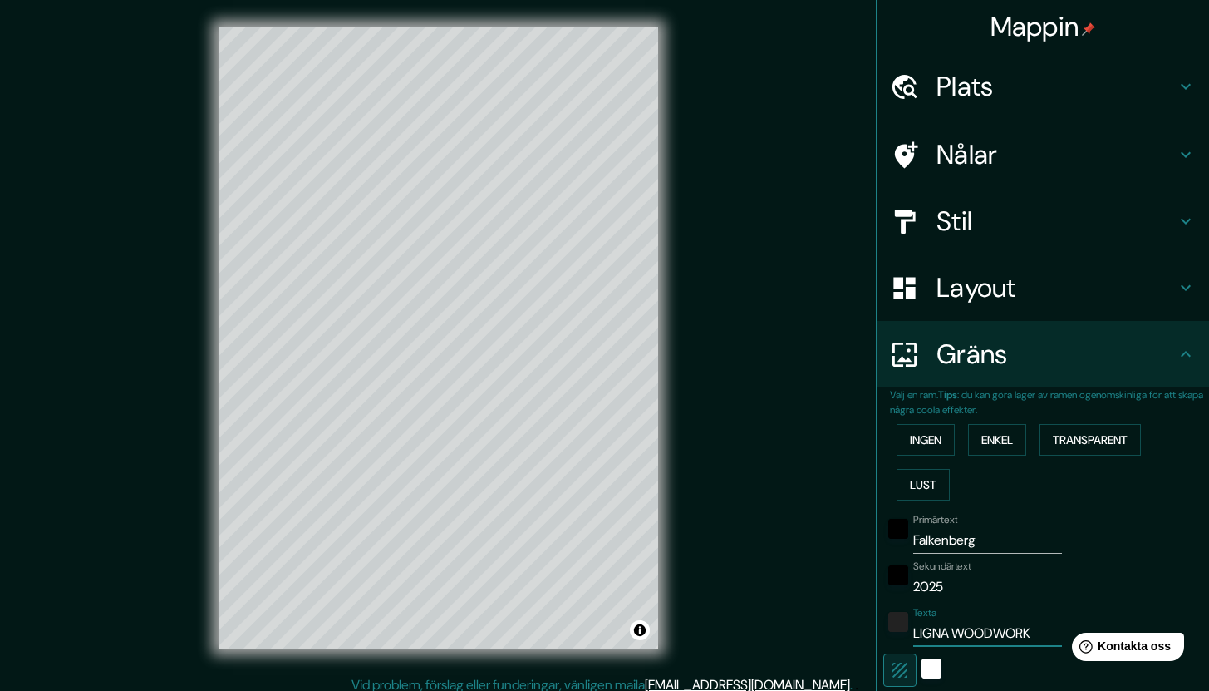
type input "212"
type input "42"
type input "LIGNA WOODWORK"
type input "212"
type input "42"
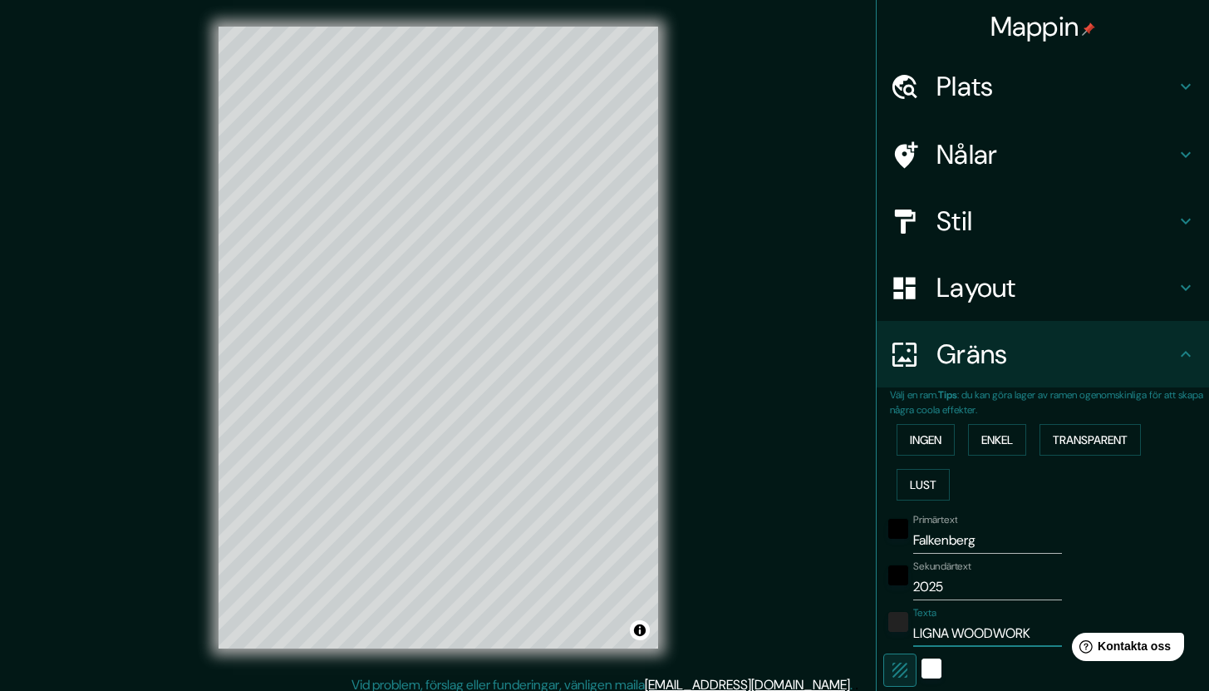
type input "LIGNA WOODWORK &"
type input "212"
type input "42"
type input "LIGNA WOODWORK &"
type input "212"
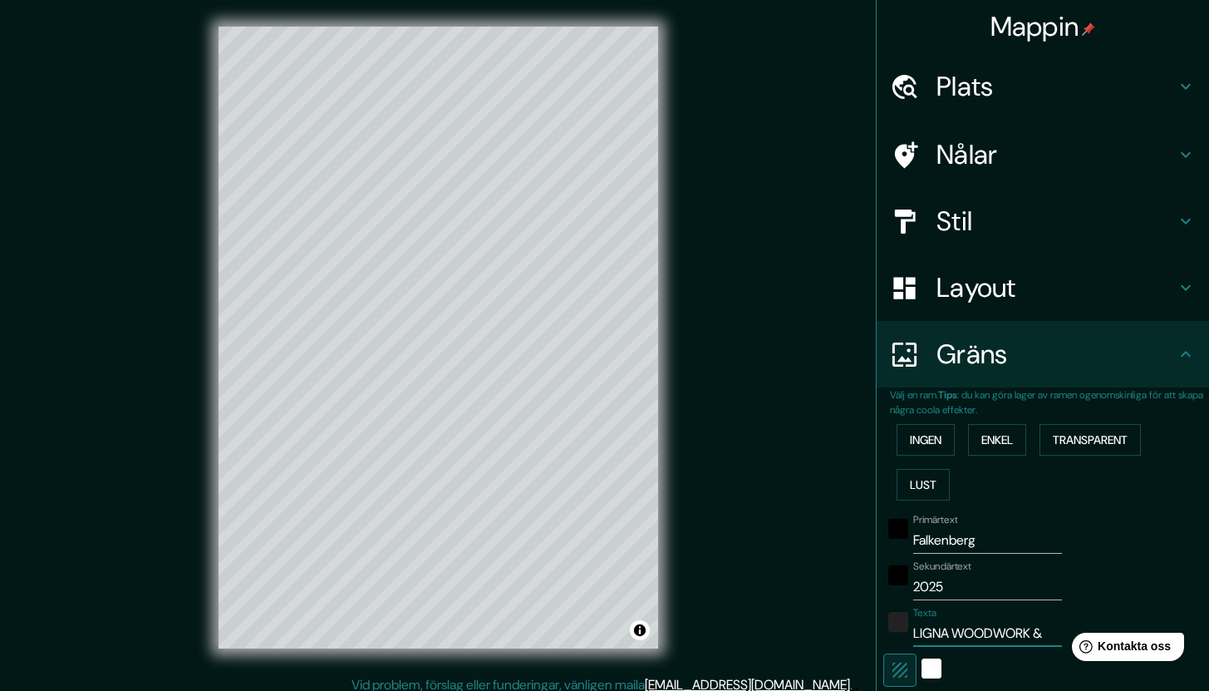
type input "42"
type input "LIGNA WOODWORK & D"
type input "212"
type input "42"
type input "LIGNA WOODWORK & DE"
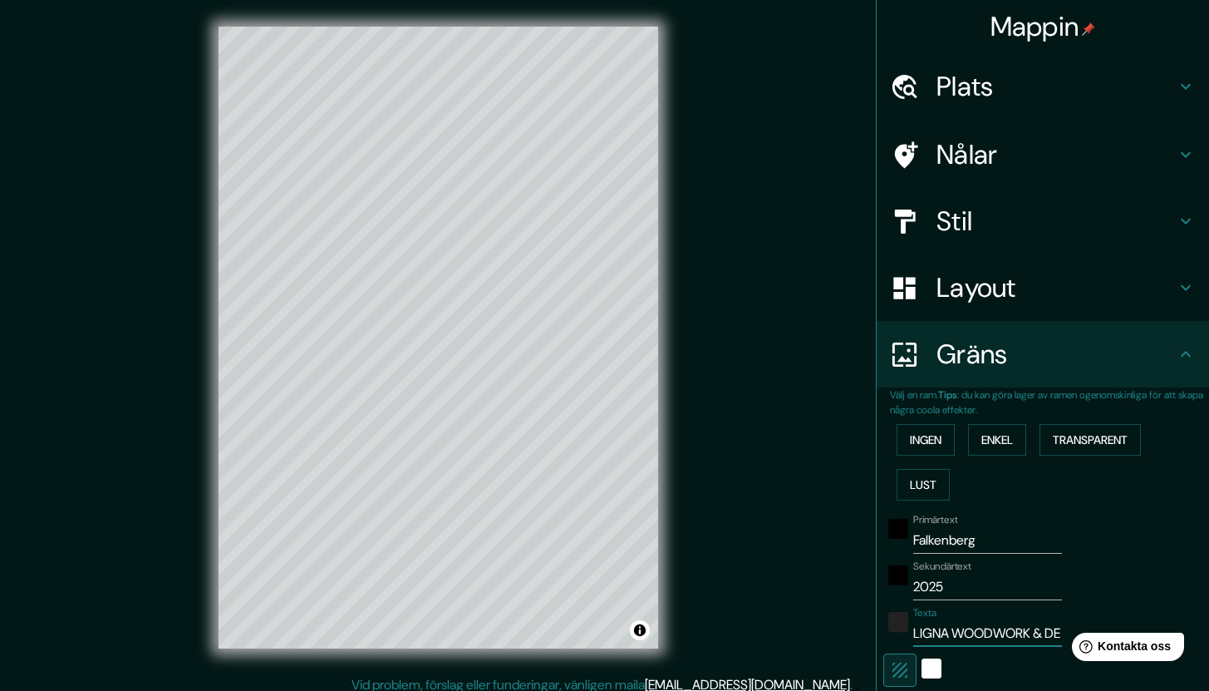
type input "212"
type input "42"
type input "LIGNA WOODWORK & DES"
type input "212"
type input "42"
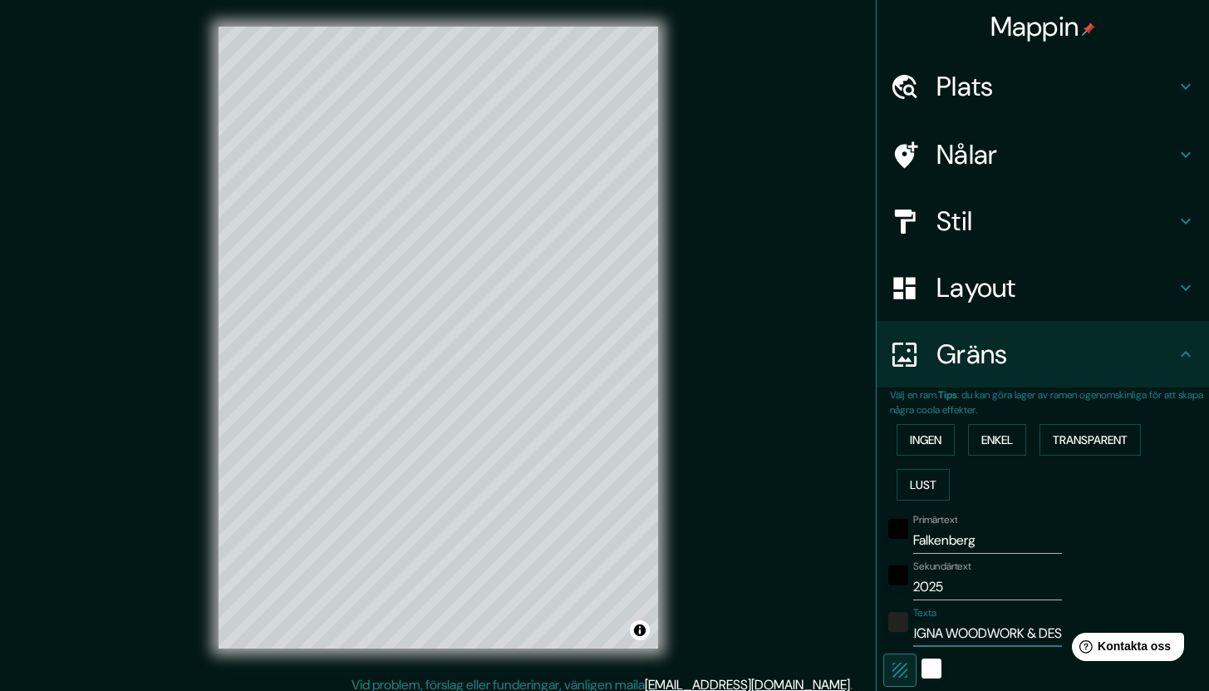
type input "LIGNA WOODWORK & DESI"
type input "212"
type input "42"
type input "LIGNA WOODWORK & DESIG"
type input "212"
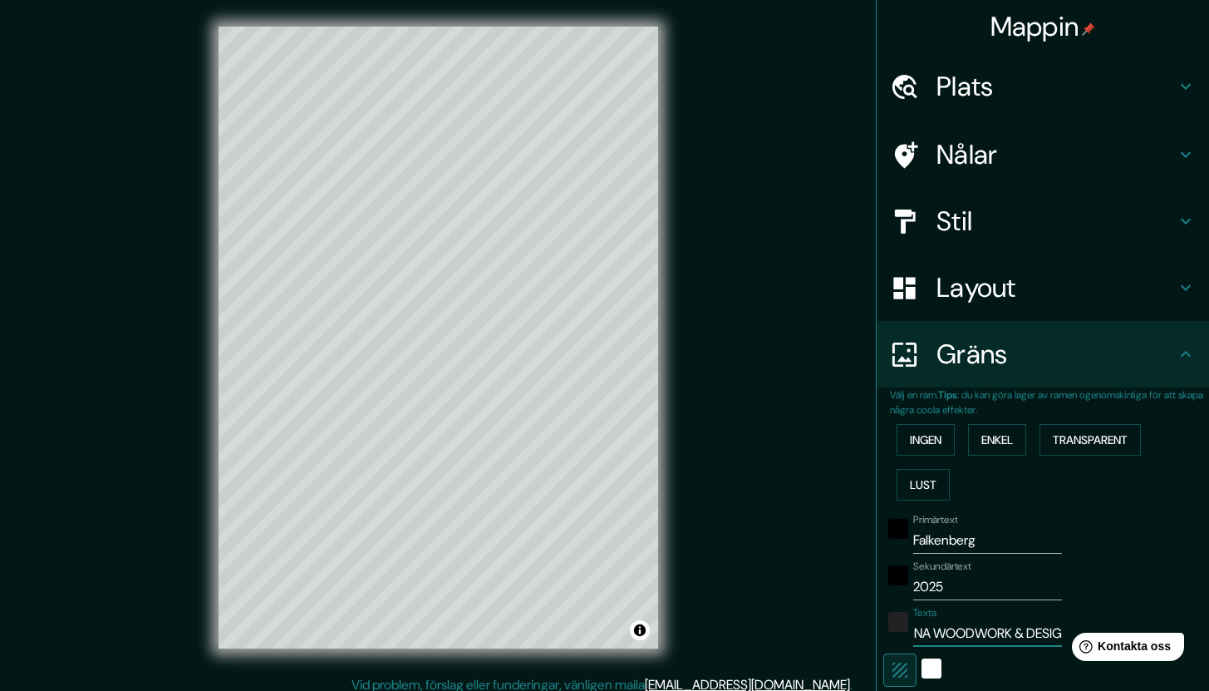
type input "42"
type input "LIGNA WOODWORK & DESIGN"
type input "212"
type input "42"
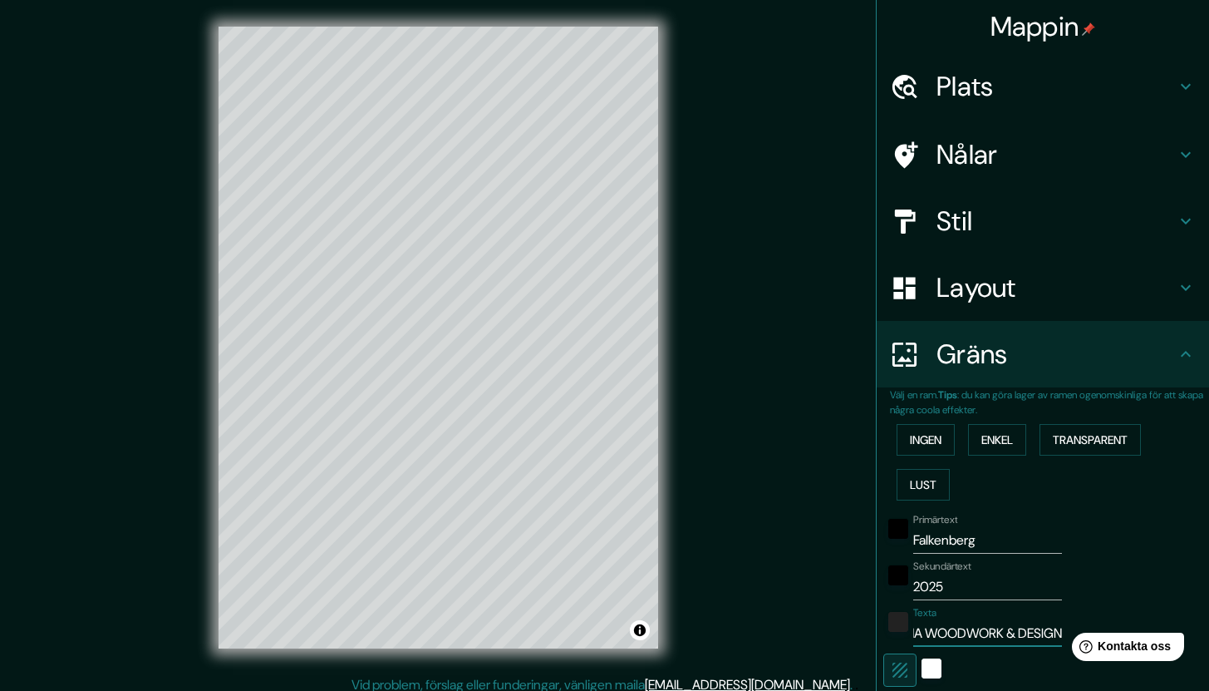
type input "LIGNA WOODWORK & DESIGN"
type input "212"
type input "42"
type input "LIGNA WOODWORK & DESIGN A"
type input "212"
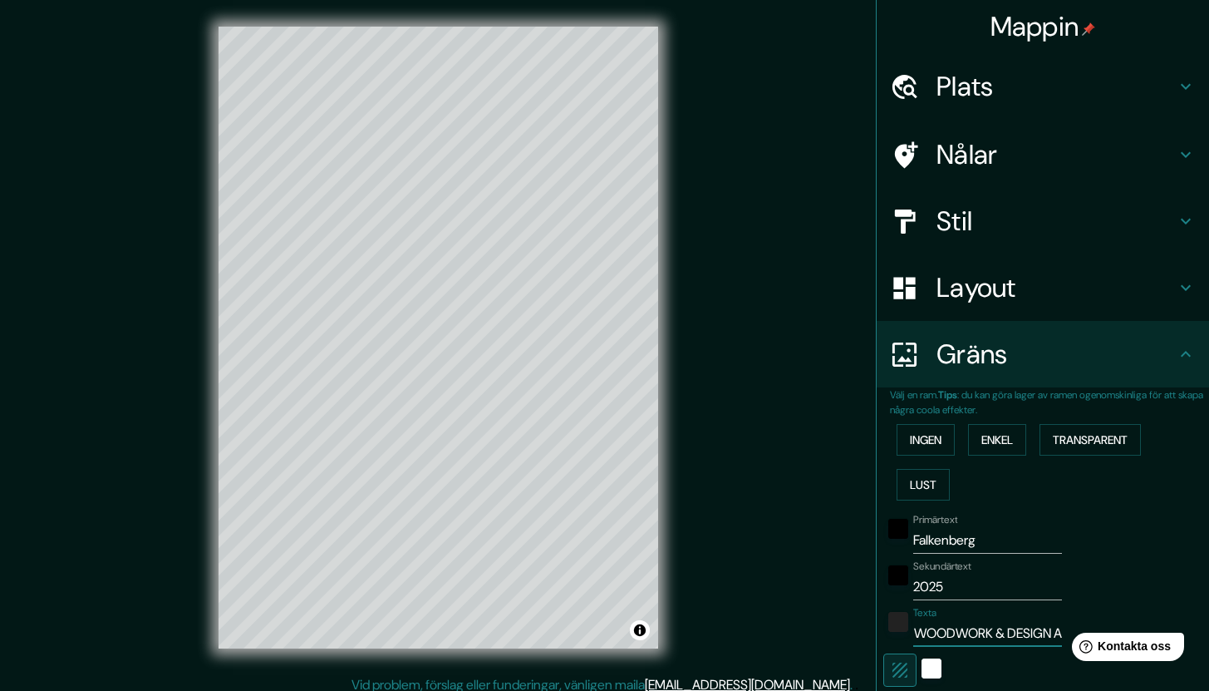
type input "42"
type input "LIGNA WOODWORK & DESIGN AB"
type input "212"
type input "42"
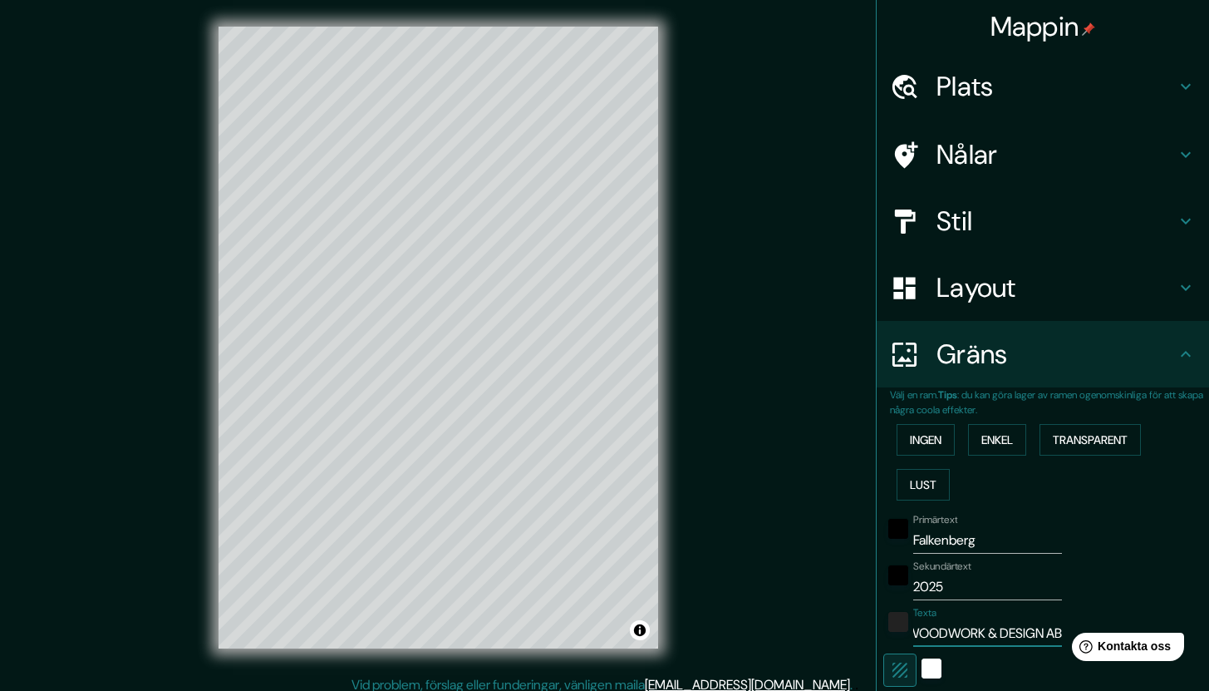
type input "LIGNA WOODWORK & DESIGN AB"
click at [946, 160] on font "Nålar" at bounding box center [968, 154] width 62 height 35
type input "212"
type input "42"
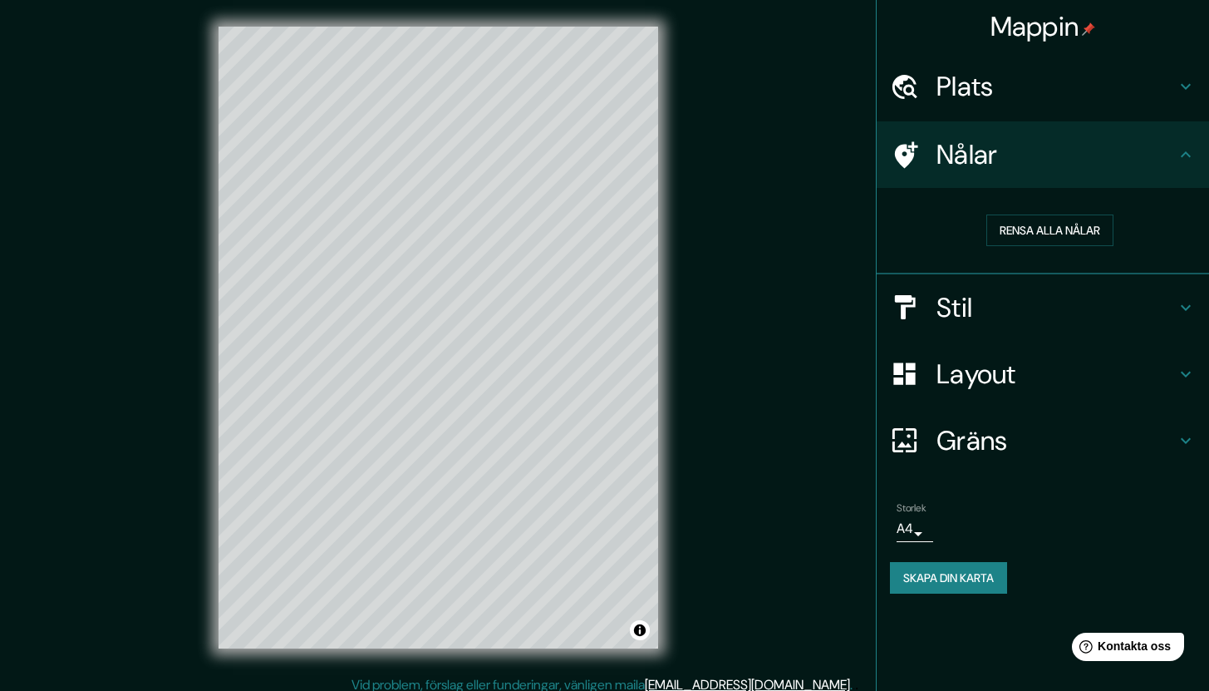
click at [911, 153] on icon at bounding box center [906, 154] width 23 height 27
click at [993, 232] on button "Rensa alla nålar" at bounding box center [1050, 230] width 127 height 32
click at [1006, 236] on font "Rensa alla nålar" at bounding box center [1050, 230] width 101 height 15
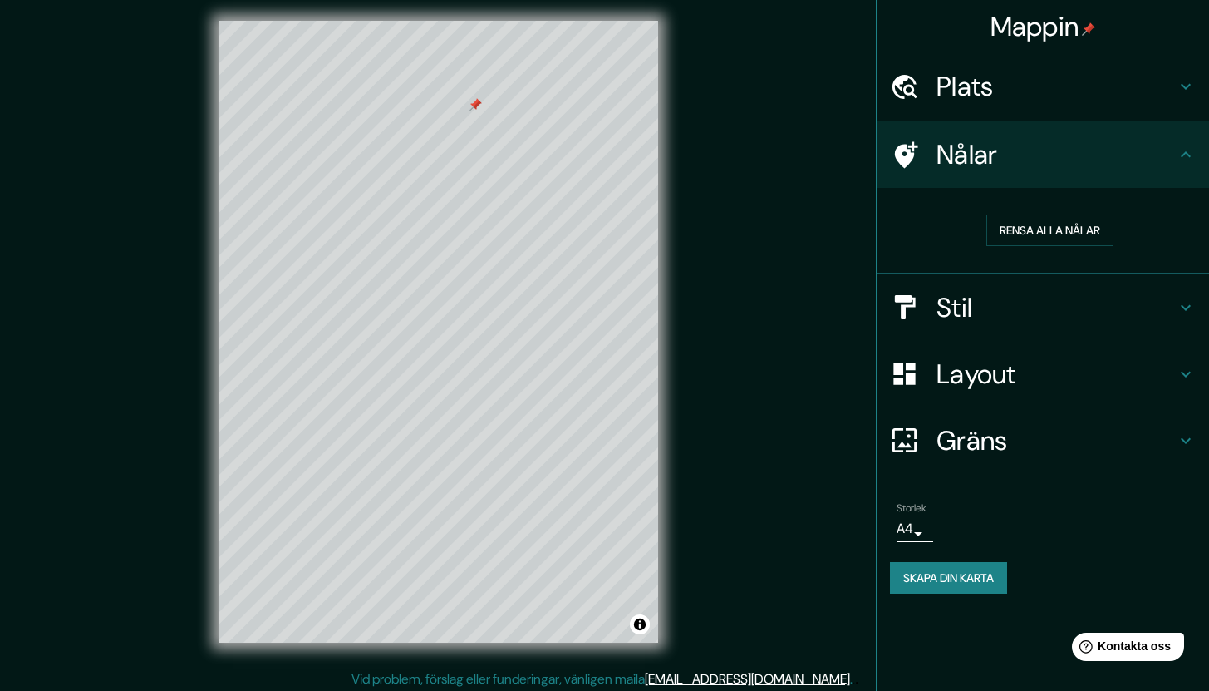
scroll to position [11, 0]
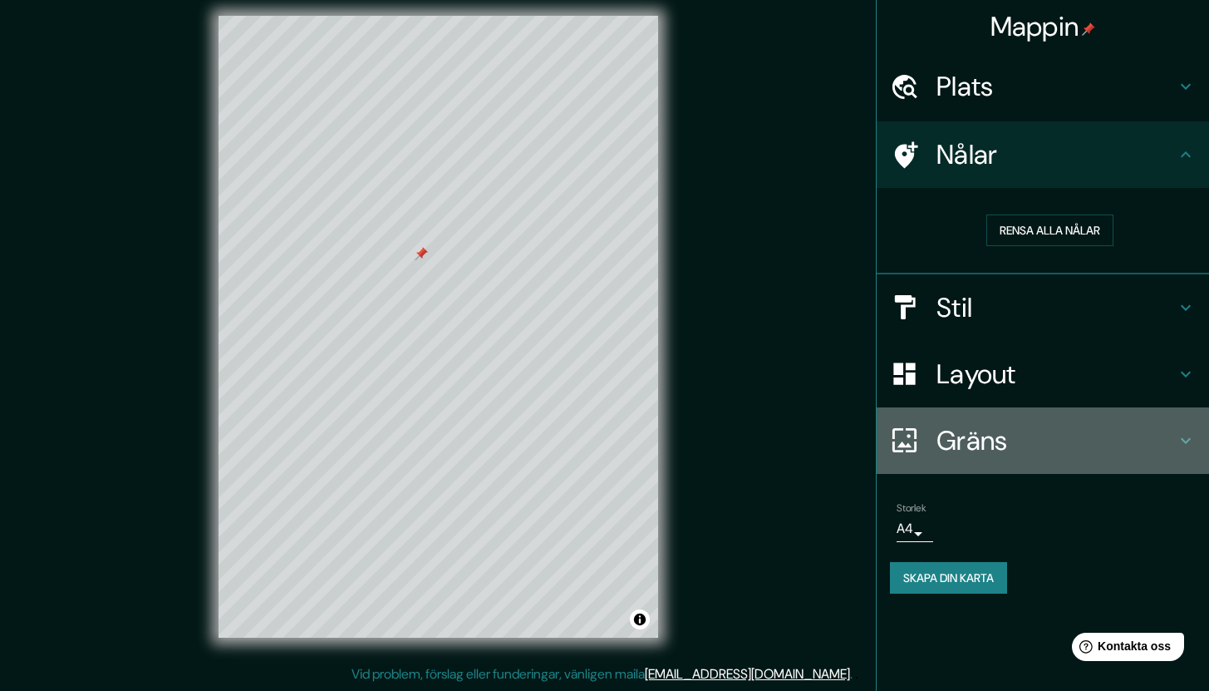
click at [951, 444] on font "Gräns" at bounding box center [972, 440] width 71 height 35
type input "212"
type input "42"
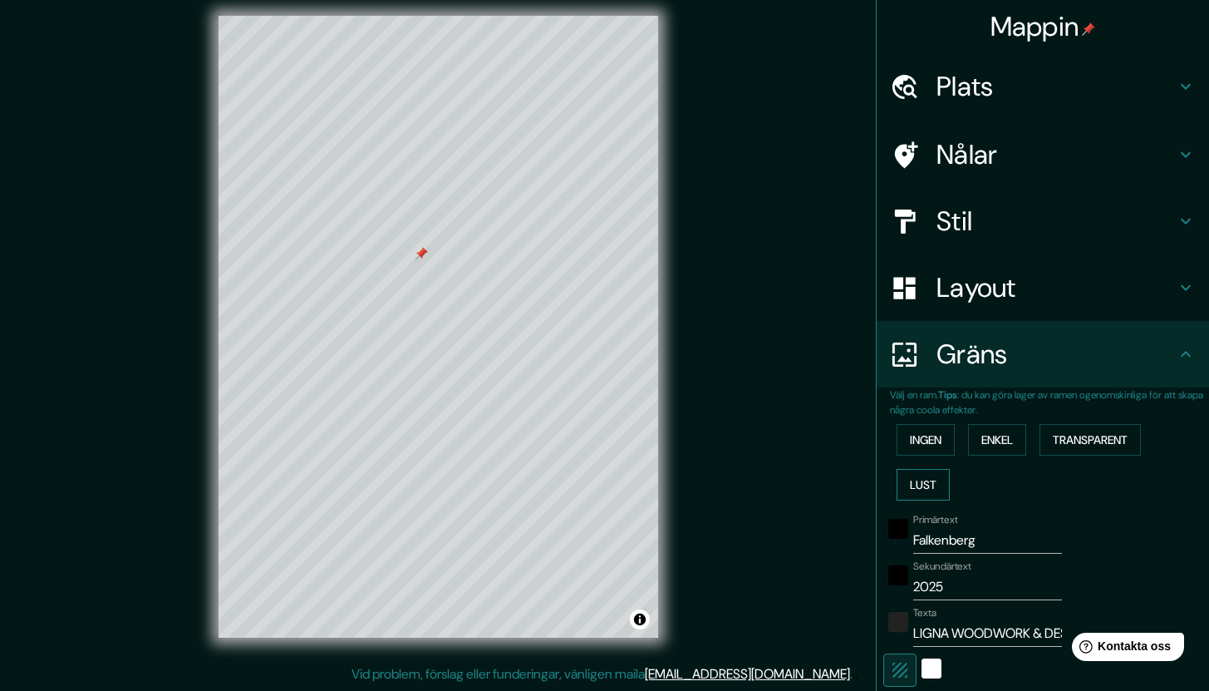
click at [910, 485] on font "Lust" at bounding box center [923, 484] width 27 height 15
click at [982, 435] on font "Enkel" at bounding box center [998, 439] width 32 height 15
click at [1061, 436] on font "Transparent" at bounding box center [1090, 439] width 75 height 15
click at [910, 441] on font "Ingen" at bounding box center [926, 439] width 32 height 15
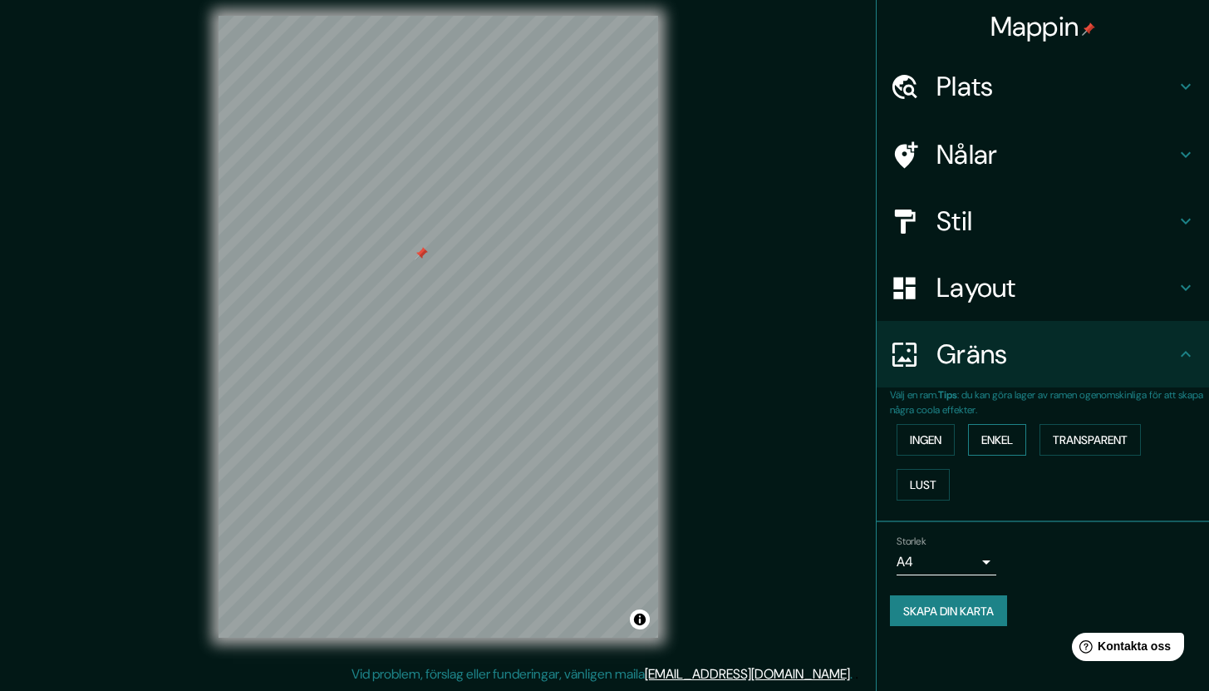
click at [992, 444] on font "Enkel" at bounding box center [998, 439] width 32 height 15
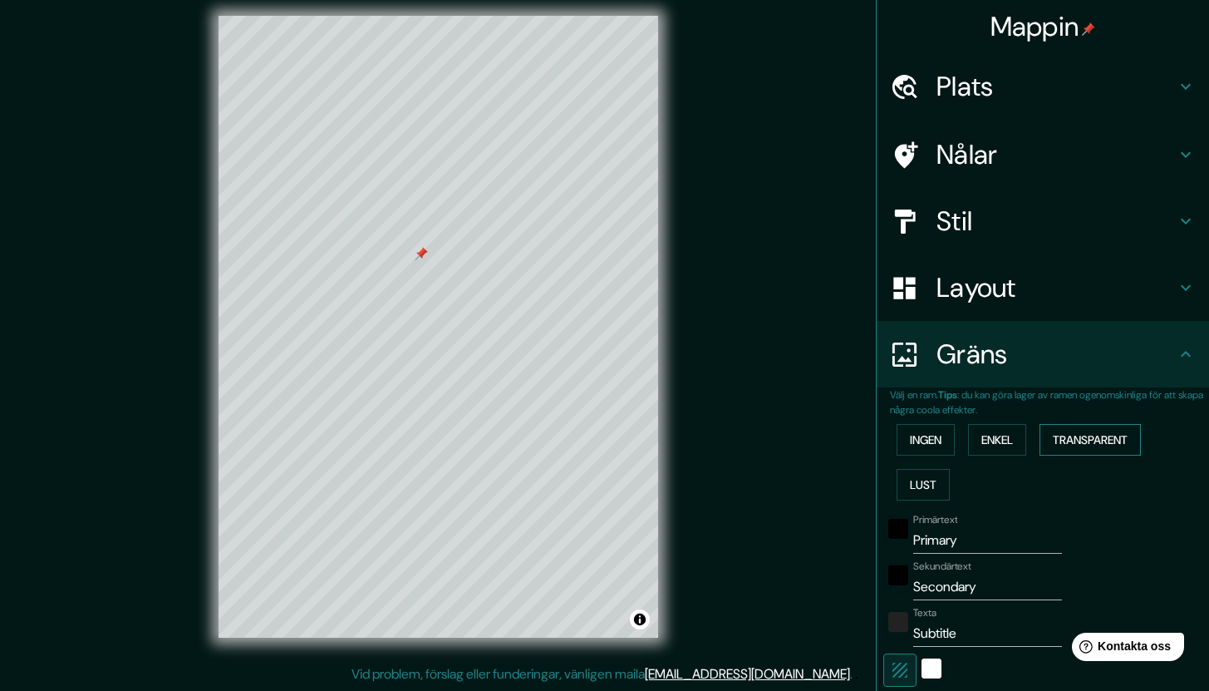
click at [1064, 445] on font "Transparent" at bounding box center [1090, 439] width 75 height 15
click at [982, 444] on font "Enkel" at bounding box center [998, 439] width 32 height 15
click at [1081, 444] on font "Transparent" at bounding box center [1090, 439] width 75 height 15
click at [972, 544] on input "Primary" at bounding box center [988, 540] width 149 height 27
click at [971, 545] on input "Primary" at bounding box center [988, 540] width 149 height 27
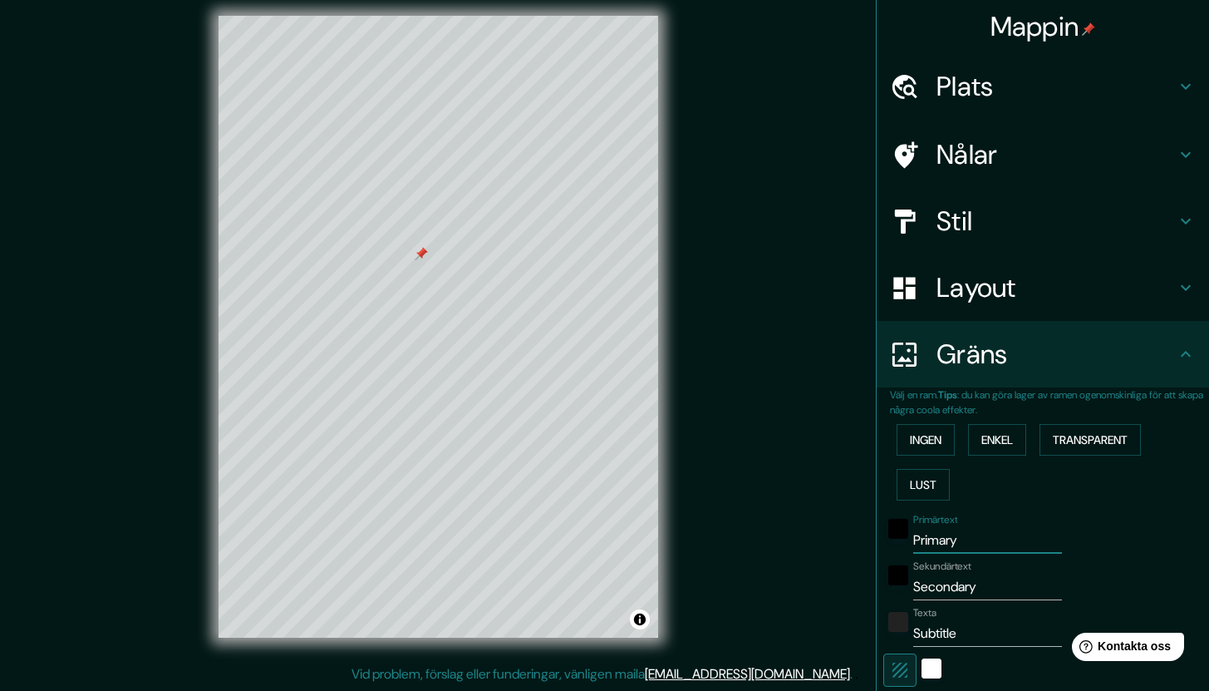
click at [971, 545] on input "Primary" at bounding box center [988, 540] width 149 height 27
type input "PrimaryF"
type input "254"
type input "42"
type input "PrimaryFA"
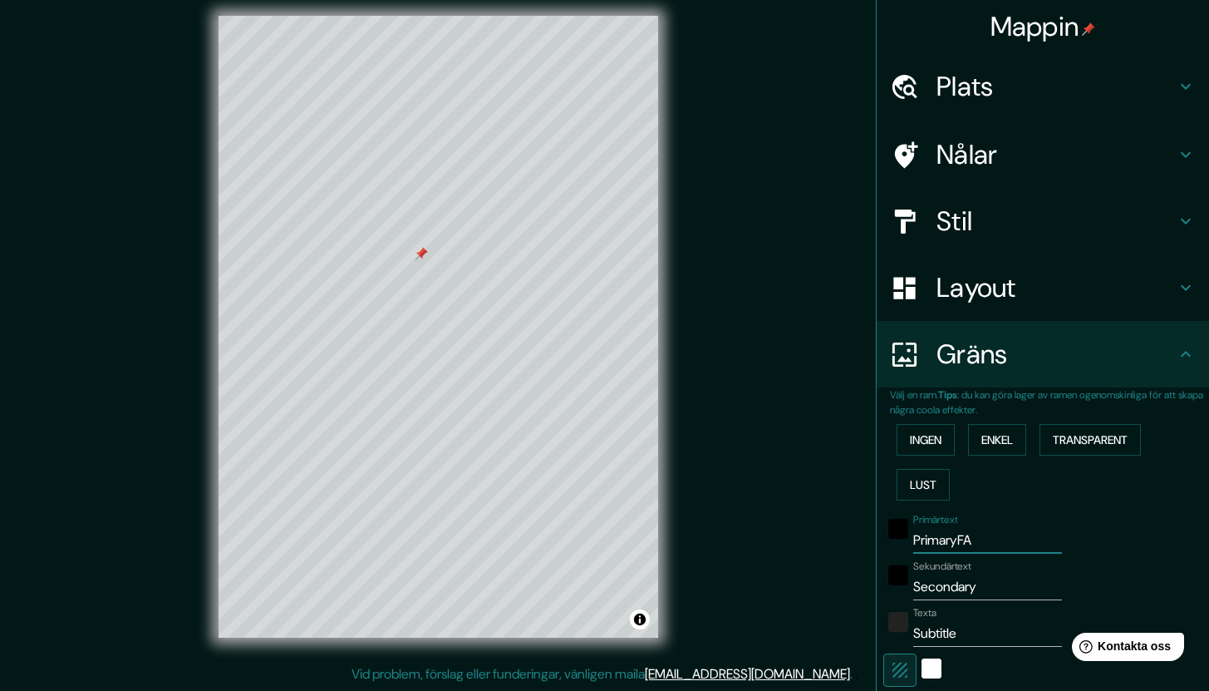
type input "254"
type input "42"
type input "PrimaryFAL"
type input "254"
type input "42"
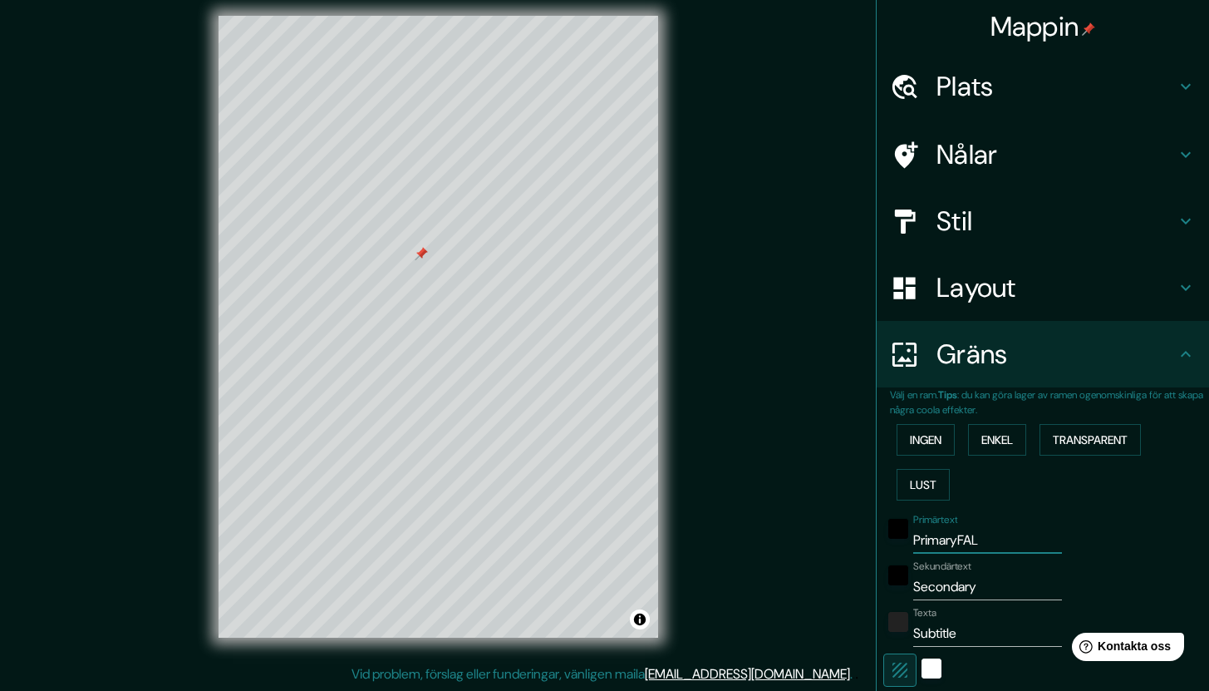
type input "PrimaryFALK"
type input "254"
type input "42"
type input "PrimaryFALKE"
type input "254"
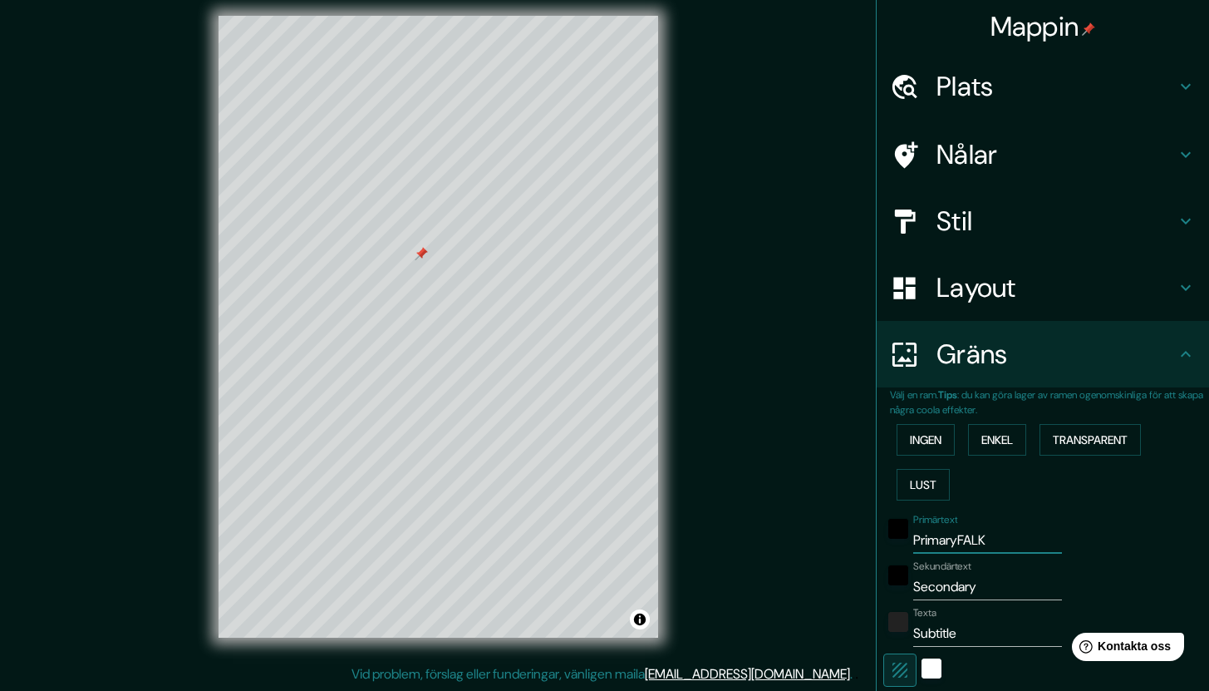
type input "42"
type input "PrimaryFALK"
type input "254"
type input "42"
type input "PrimaryFAL"
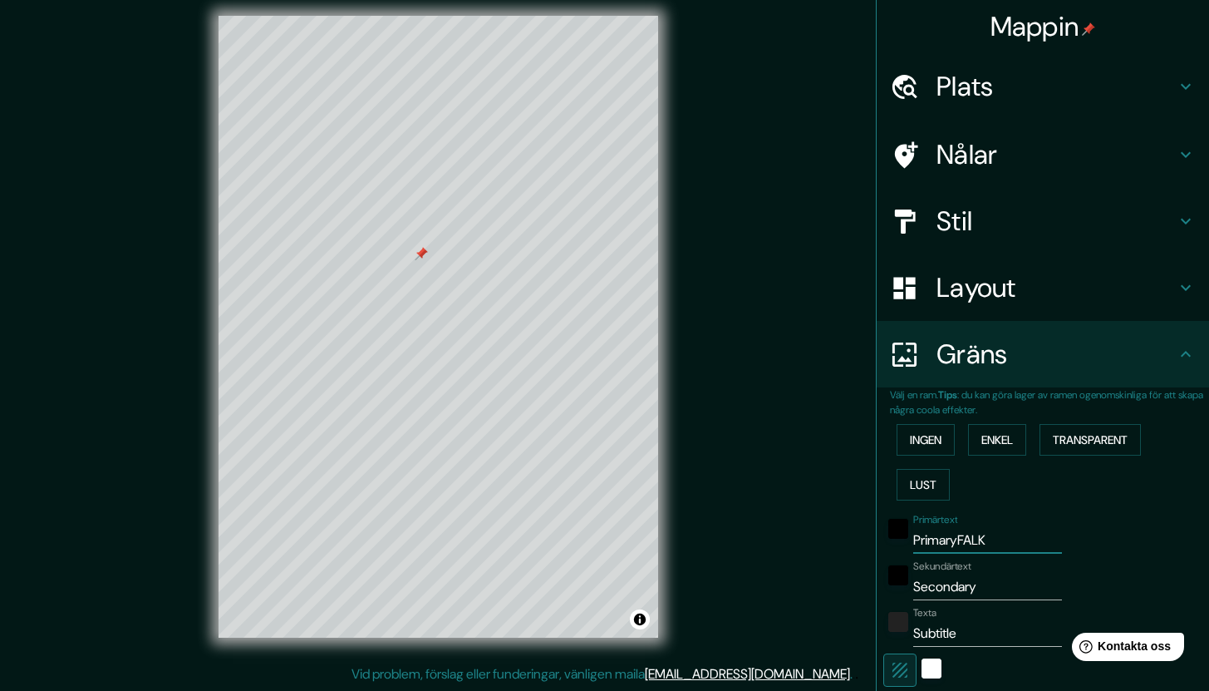
type input "254"
type input "42"
type input "PrimaryFA"
type input "254"
type input "42"
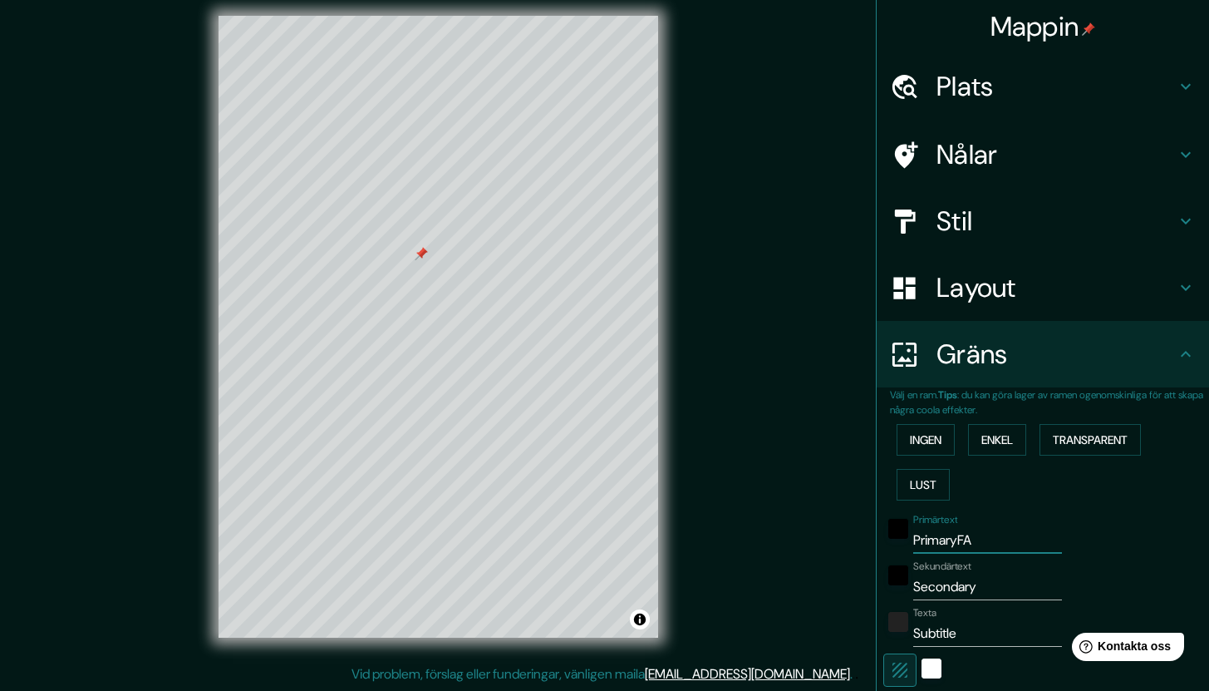
type input "PrimaryF"
type input "254"
type input "42"
type input "Primary"
type input "254"
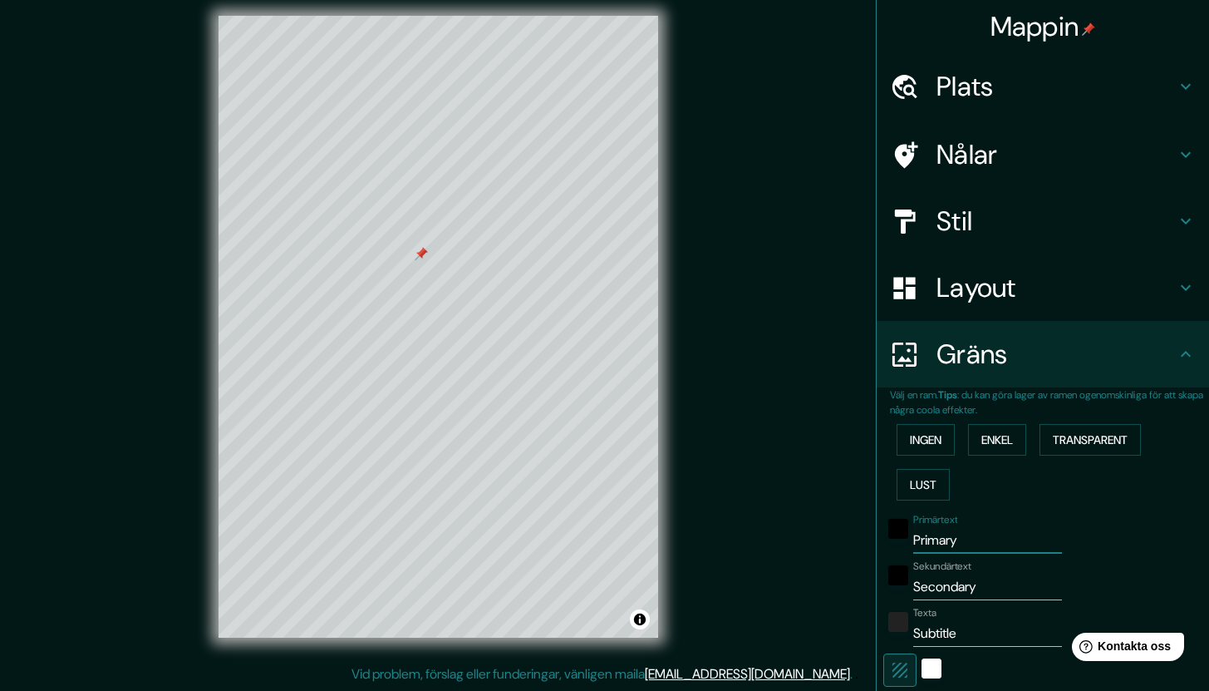
type input "42"
type input "Primar"
type input "254"
type input "42"
type input "Prima"
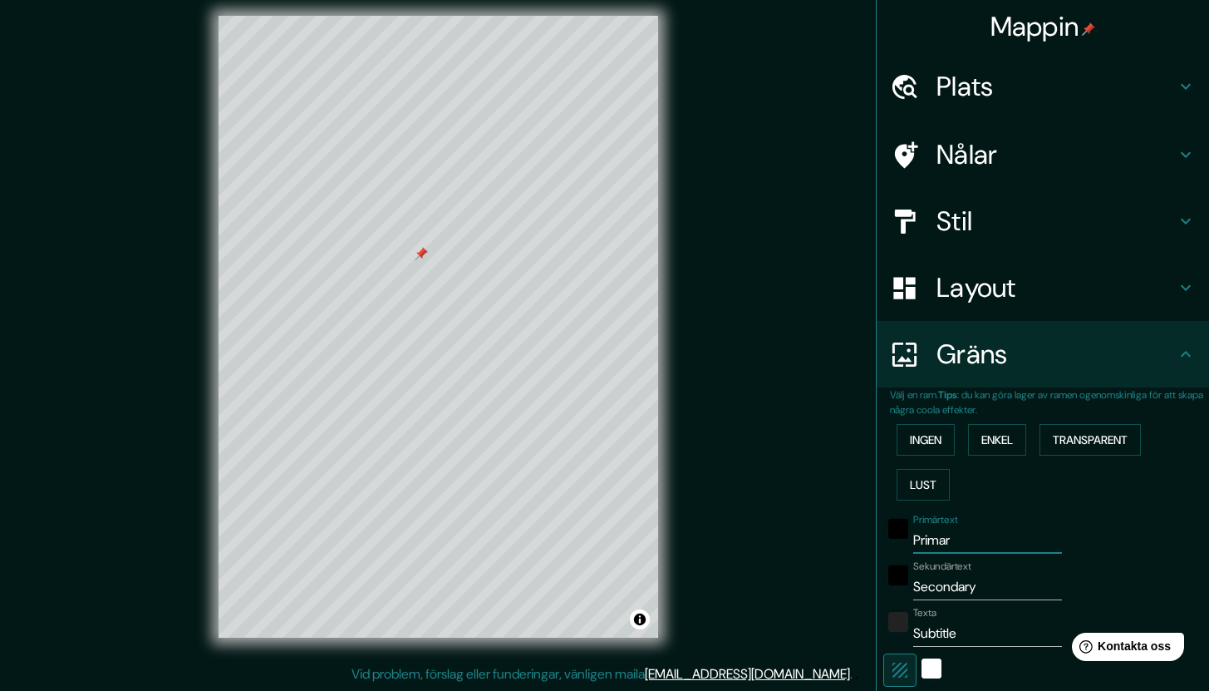
type input "254"
type input "42"
type input "Prim"
type input "254"
type input "42"
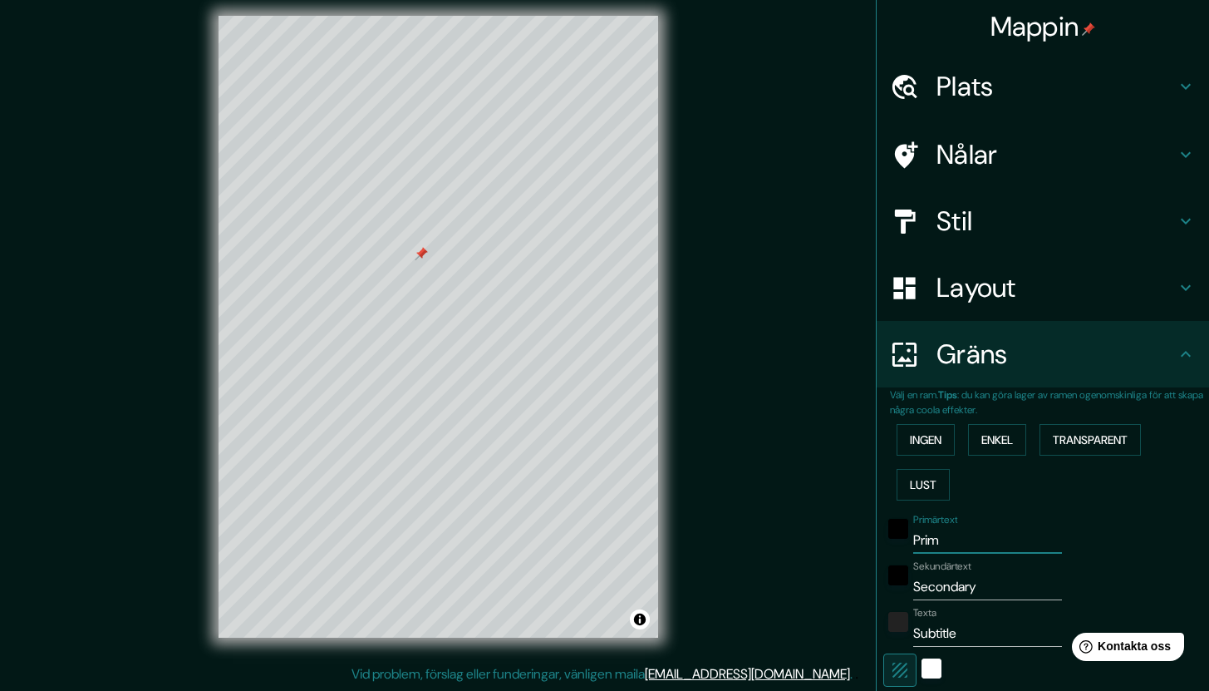
type input "Pri"
type input "254"
click at [955, 595] on input "Secondary" at bounding box center [988, 587] width 149 height 27
click at [955, 596] on input "Secondary" at bounding box center [988, 587] width 149 height 27
click at [956, 636] on input "Subtitle" at bounding box center [988, 633] width 149 height 27
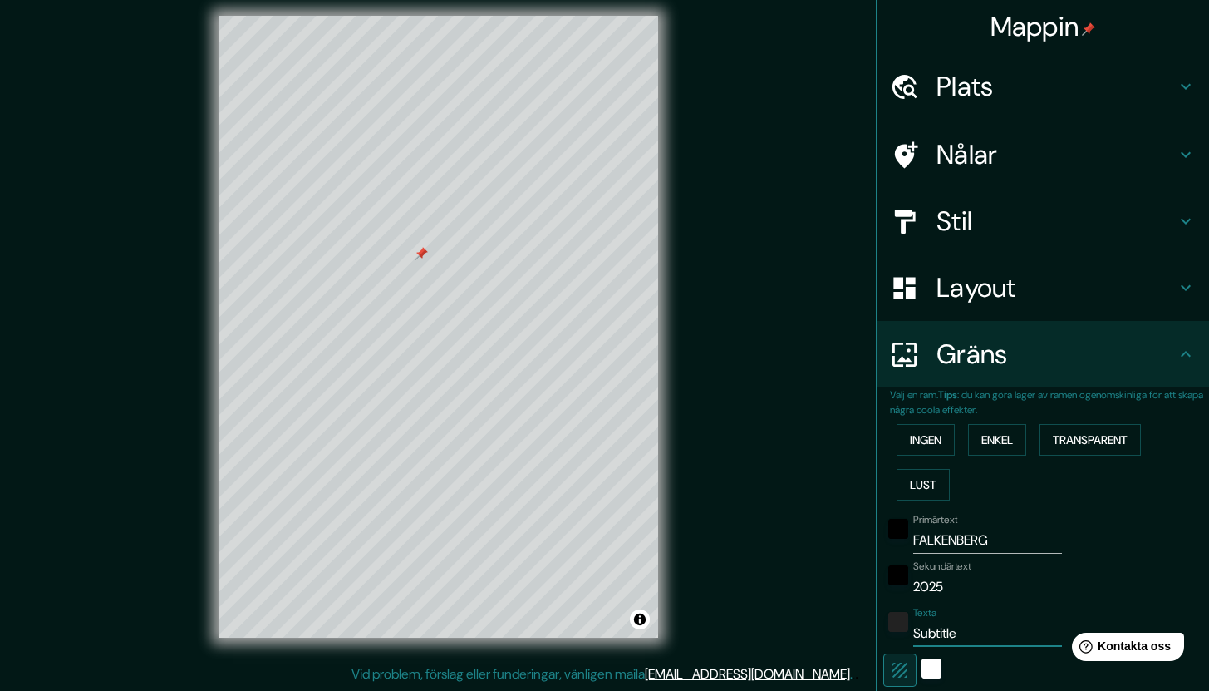
click at [956, 636] on input "Subtitle" at bounding box center [988, 633] width 149 height 27
click at [787, 551] on div "Mappin Plats Falkenberg, [GEOGRAPHIC_DATA], [GEOGRAPHIC_DATA] Nålar Stil Layout…" at bounding box center [604, 340] width 1209 height 702
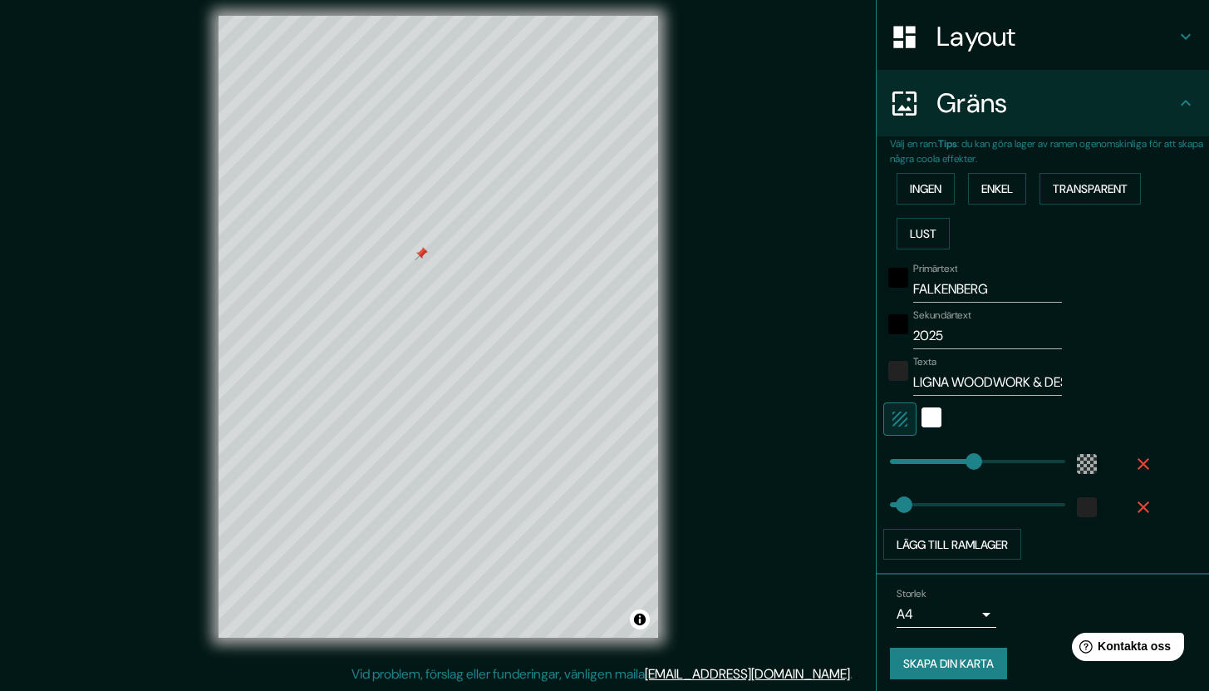
scroll to position [259, 0]
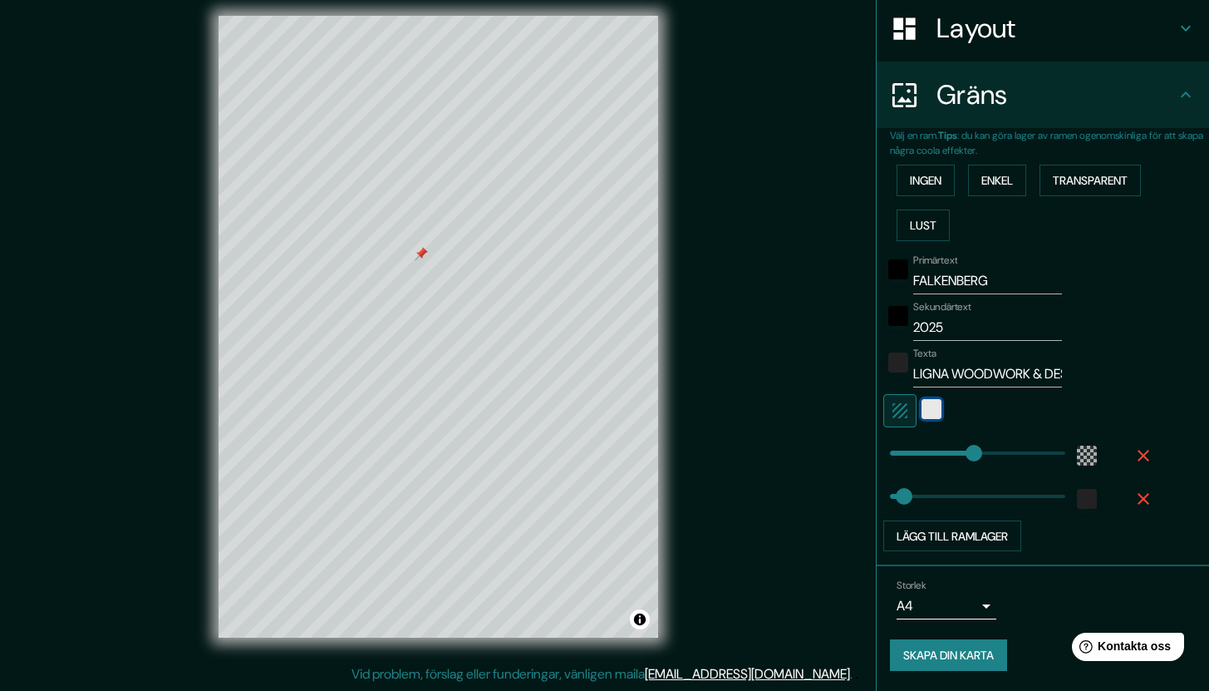
click at [922, 409] on div "vit" at bounding box center [932, 409] width 20 height 20
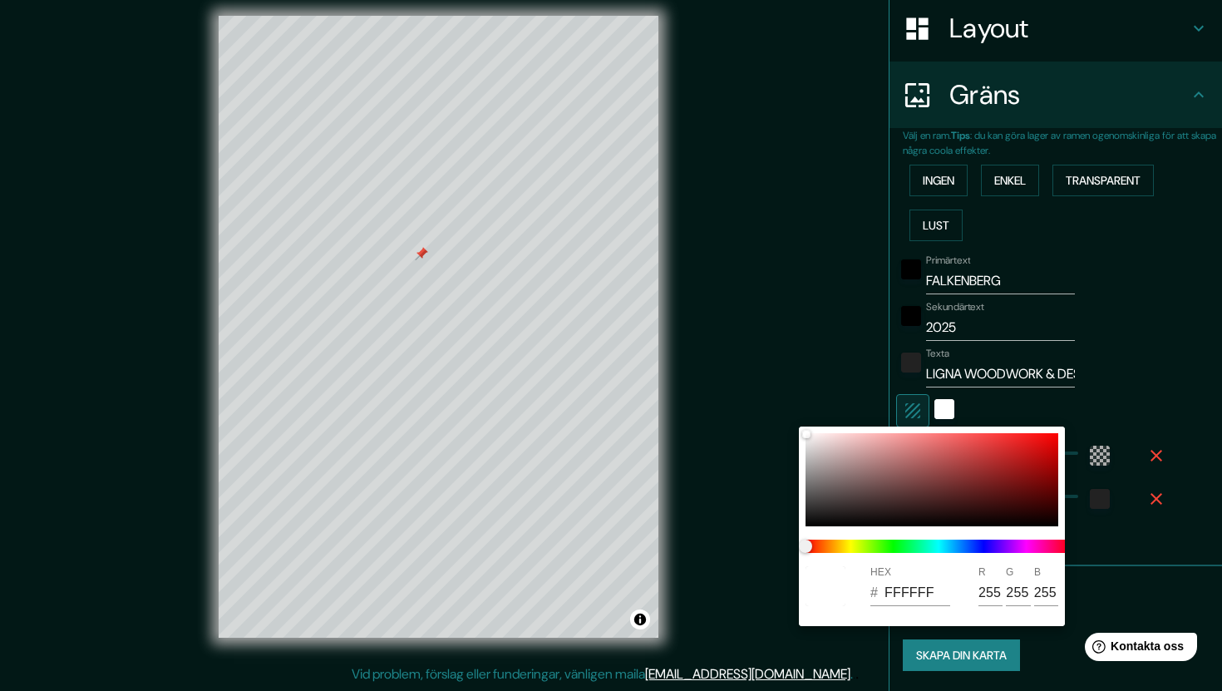
click at [812, 396] on div at bounding box center [611, 345] width 1222 height 691
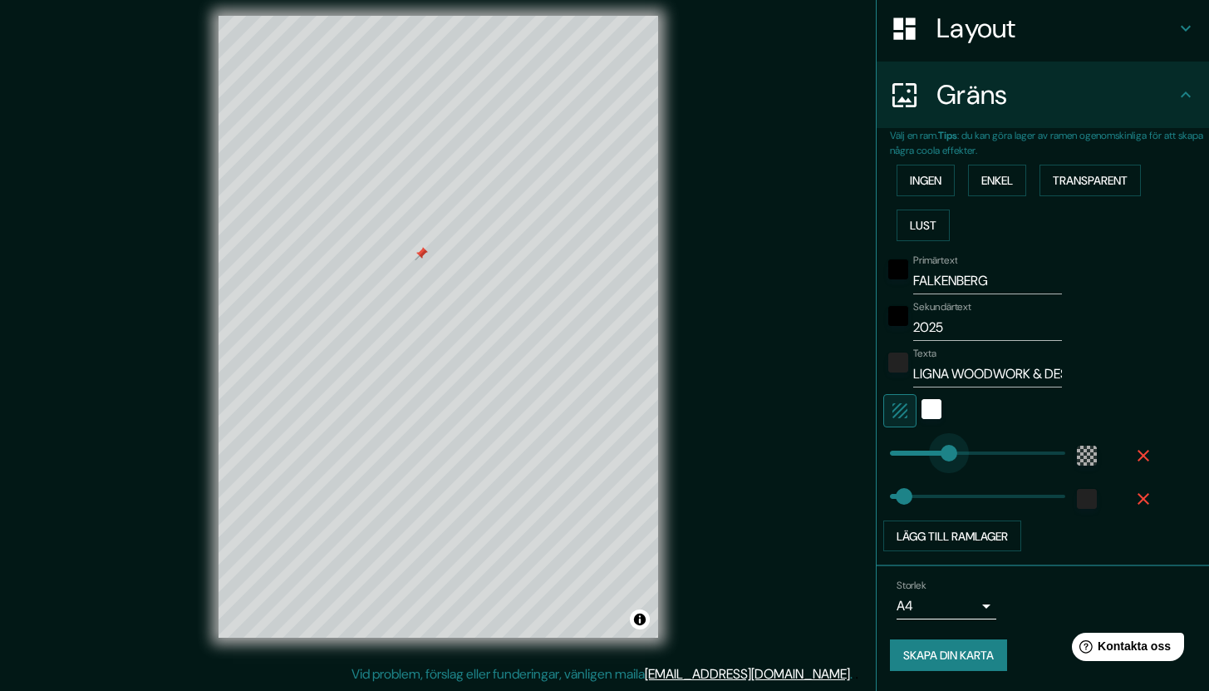
drag, startPoint x: 955, startPoint y: 454, endPoint x: 924, endPoint y: 457, distance: 30.9
drag, startPoint x: 924, startPoint y: 457, endPoint x: 963, endPoint y: 459, distance: 39.1
drag, startPoint x: 963, startPoint y: 459, endPoint x: 927, endPoint y: 461, distance: 36.6
drag, startPoint x: 903, startPoint y: 502, endPoint x: 933, endPoint y: 502, distance: 29.9
drag, startPoint x: 932, startPoint y: 499, endPoint x: 922, endPoint y: 499, distance: 10.0
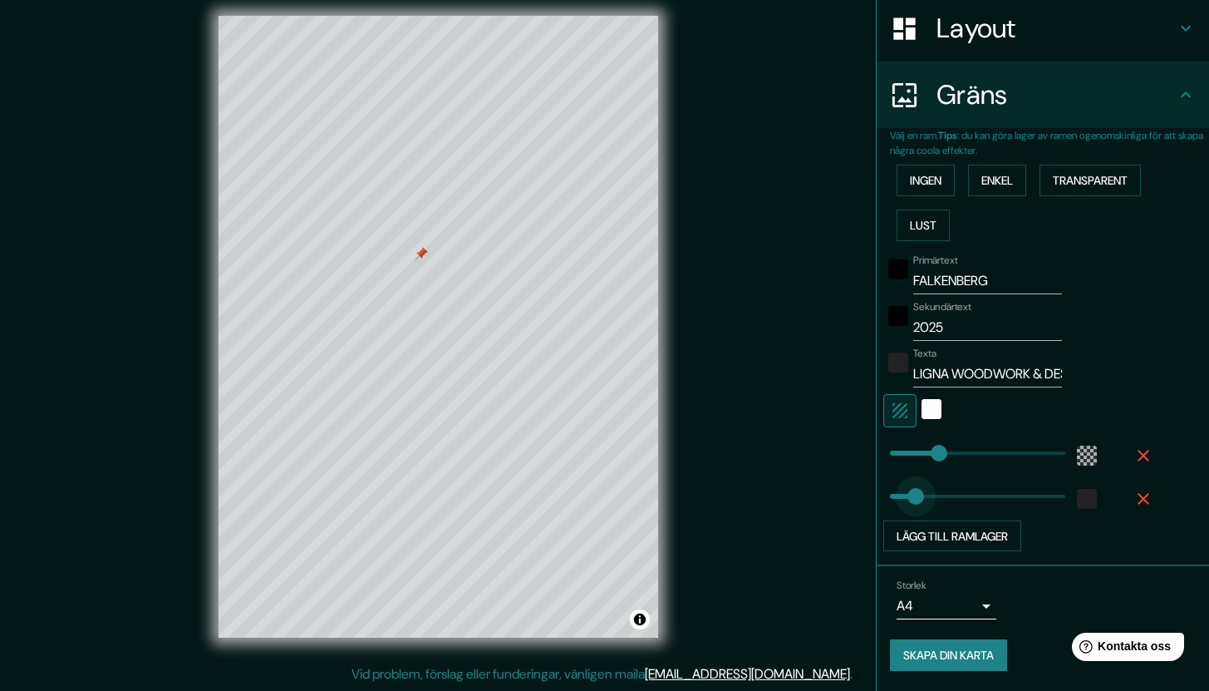
drag, startPoint x: 912, startPoint y: 499, endPoint x: 901, endPoint y: 498, distance: 10.8
click at [928, 657] on font "Skapa din karta" at bounding box center [949, 655] width 91 height 15
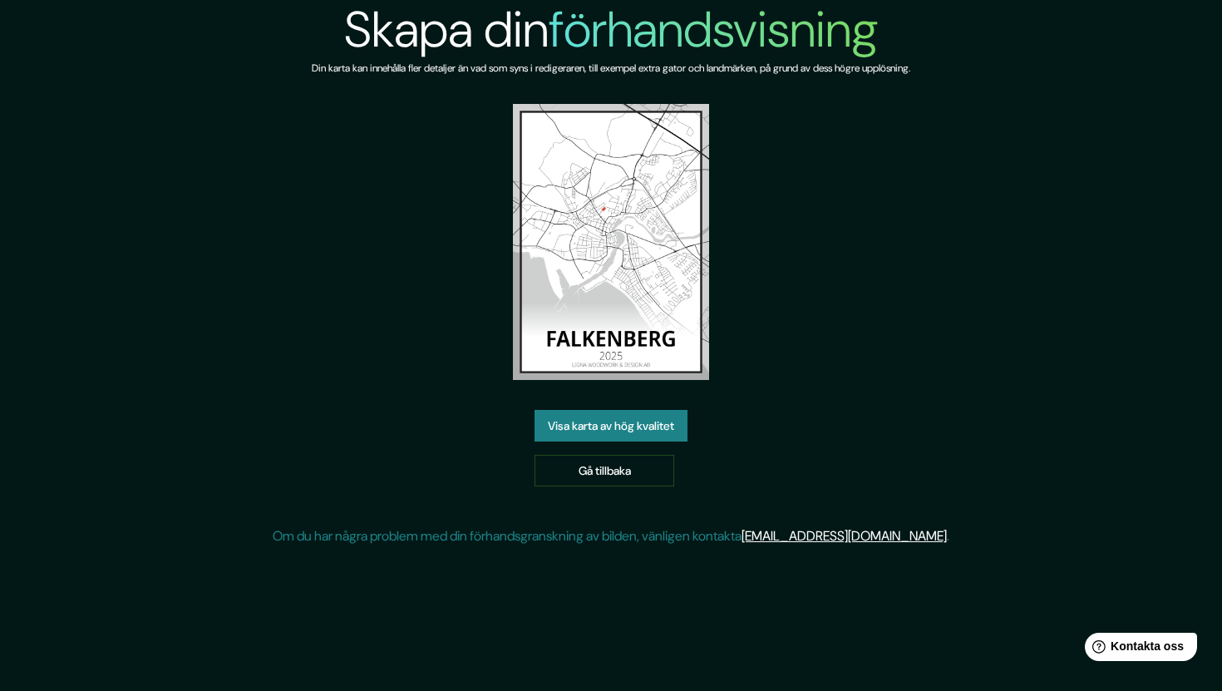
click at [619, 431] on font "Visa karta av hög kvalitet" at bounding box center [611, 426] width 126 height 15
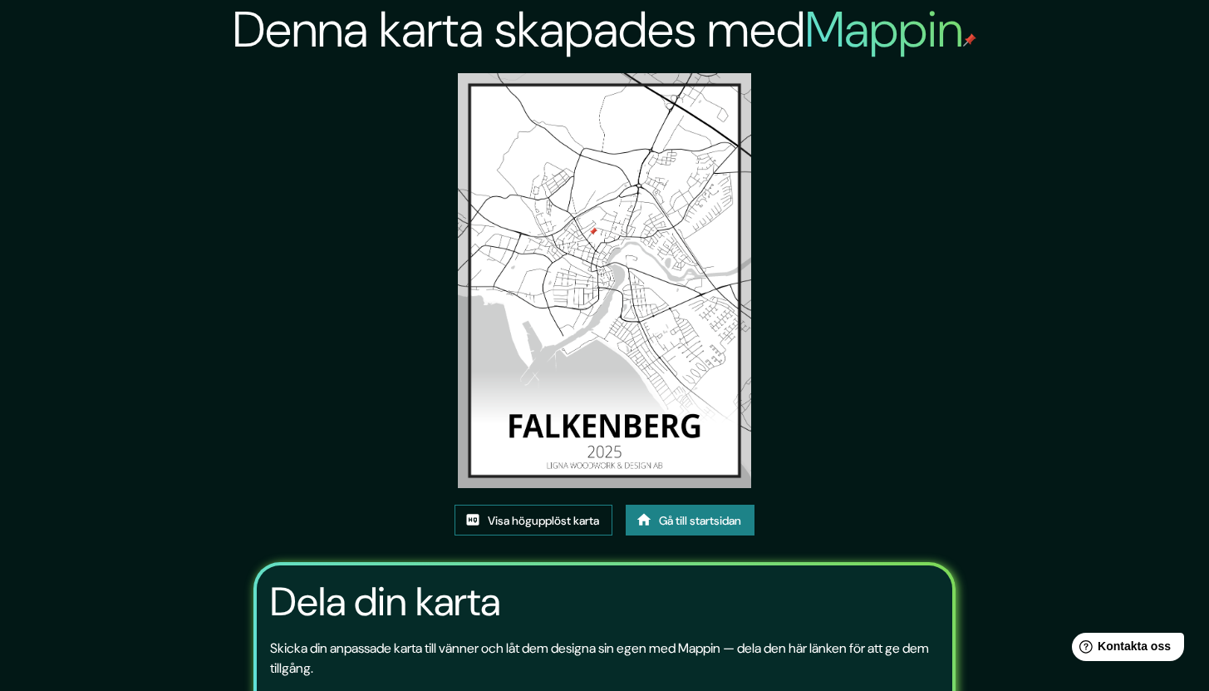
click at [550, 524] on font "Visa högupplöst karta" at bounding box center [543, 520] width 111 height 15
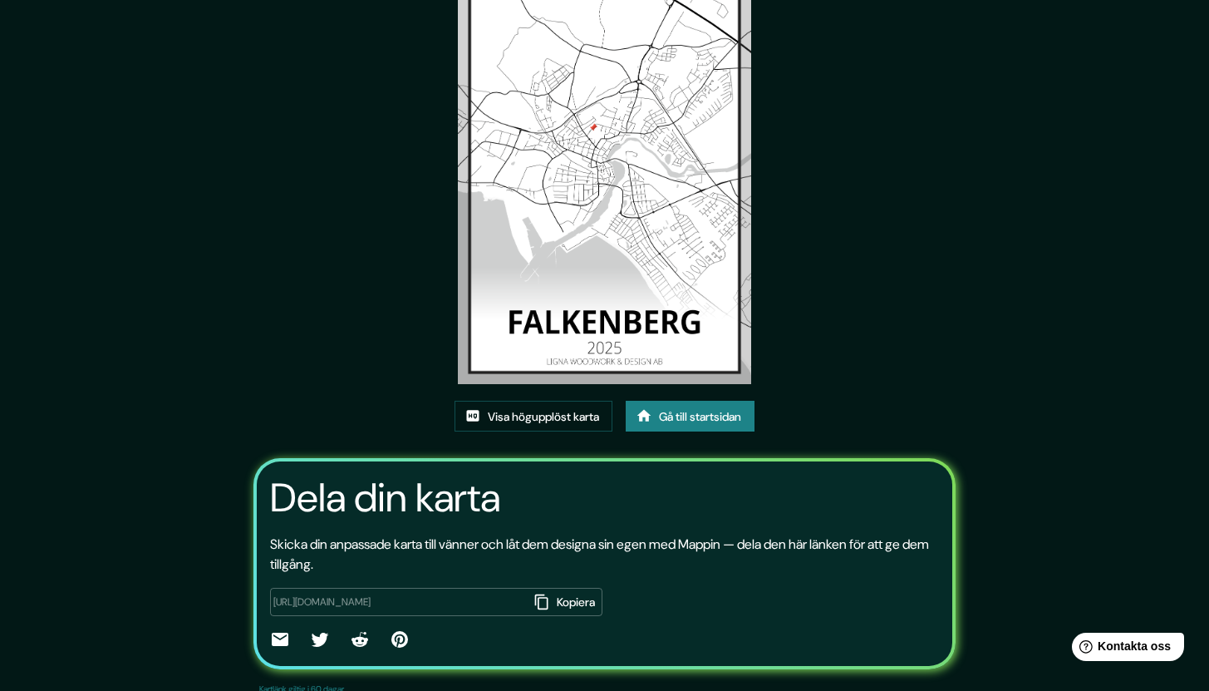
scroll to position [141, 0]
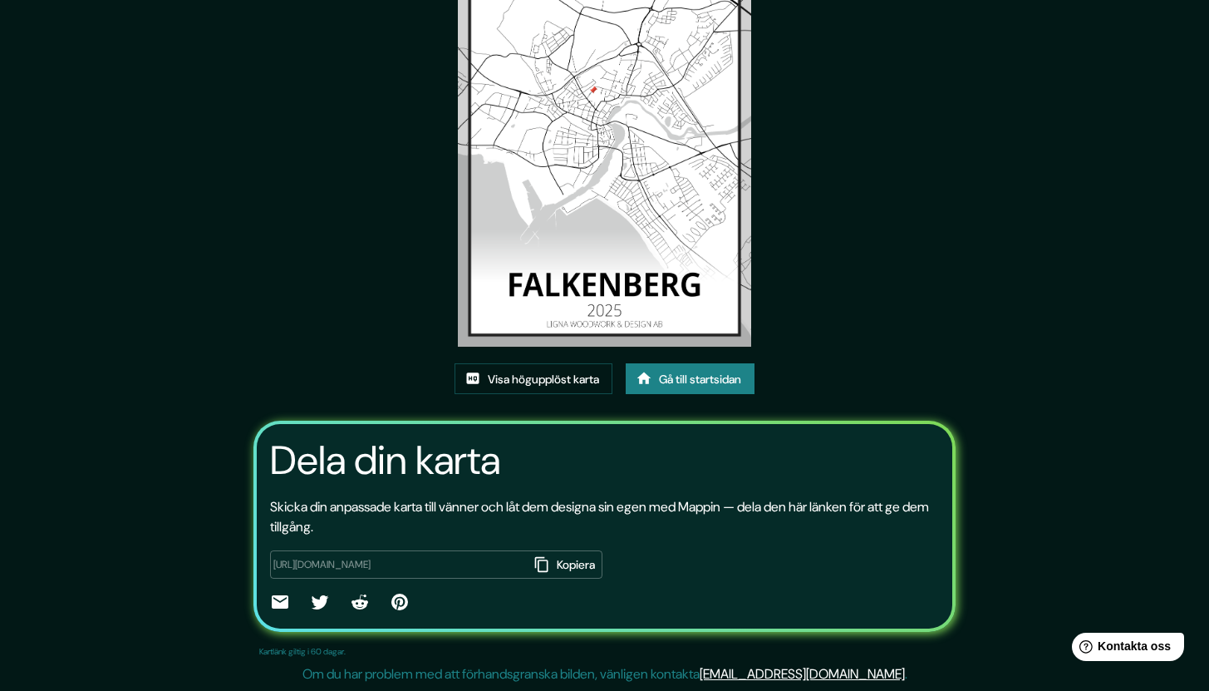
click at [710, 376] on font "Gå till startsidan" at bounding box center [700, 379] width 82 height 15
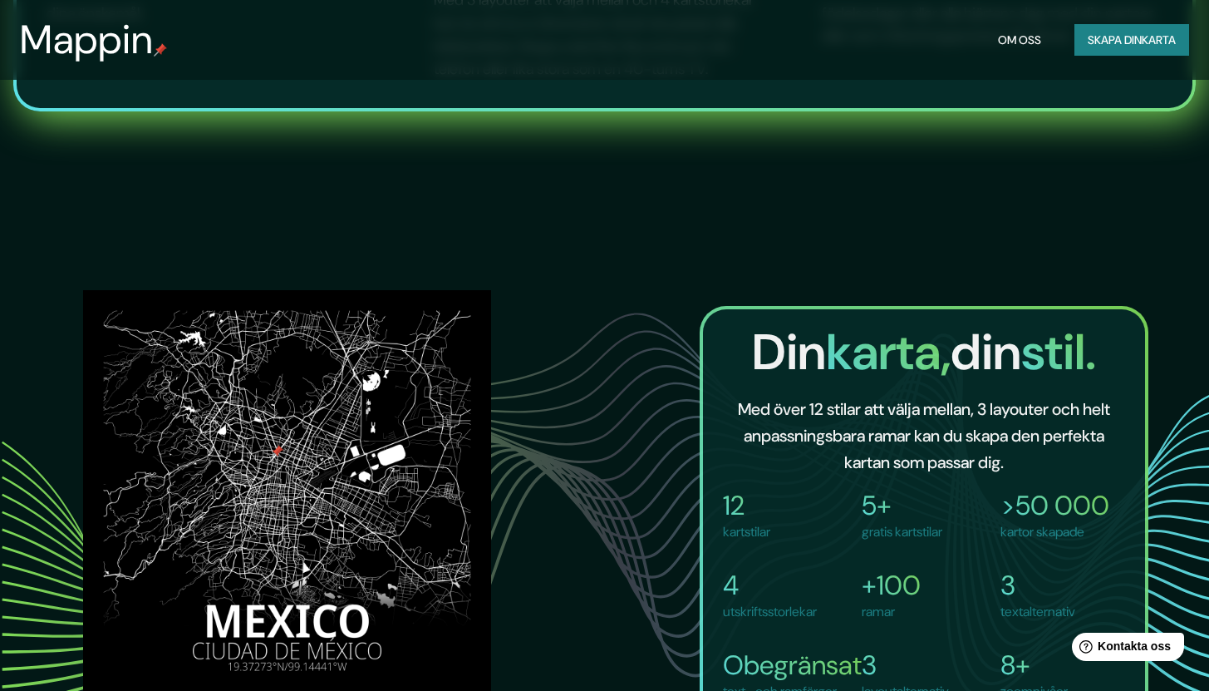
scroll to position [1023, 0]
